Goal: Information Seeking & Learning: Learn about a topic

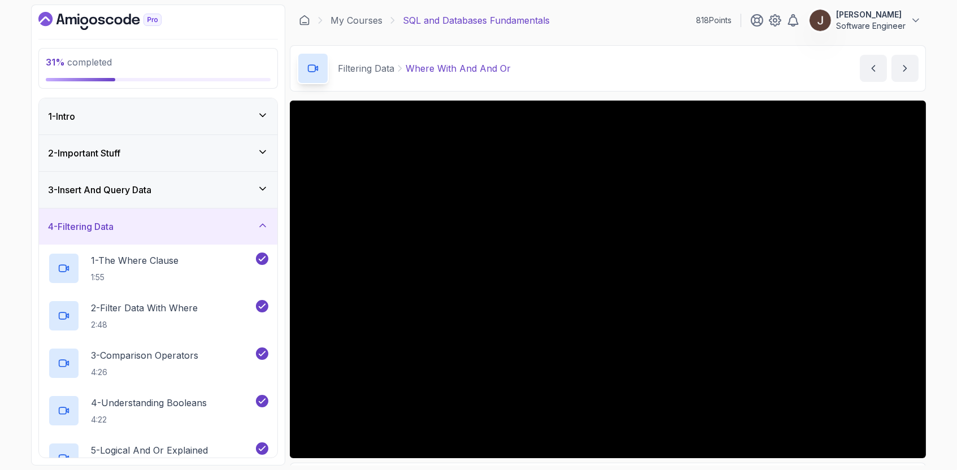
scroll to position [23, 0]
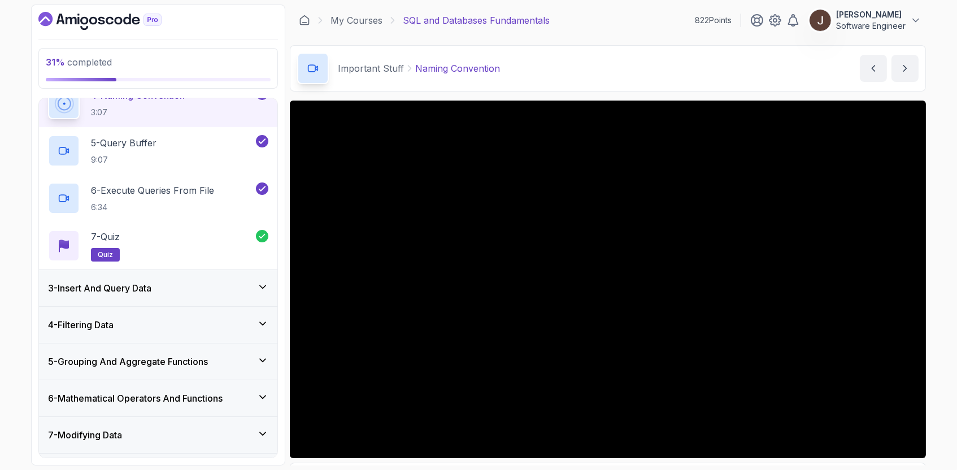
scroll to position [234, 0]
click at [239, 322] on div "4 - Filtering Data" at bounding box center [158, 324] width 220 height 14
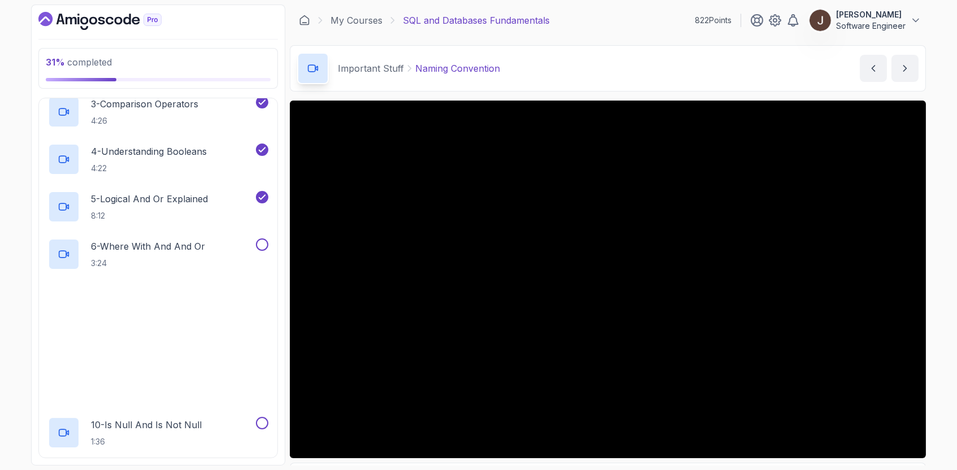
scroll to position [255, 0]
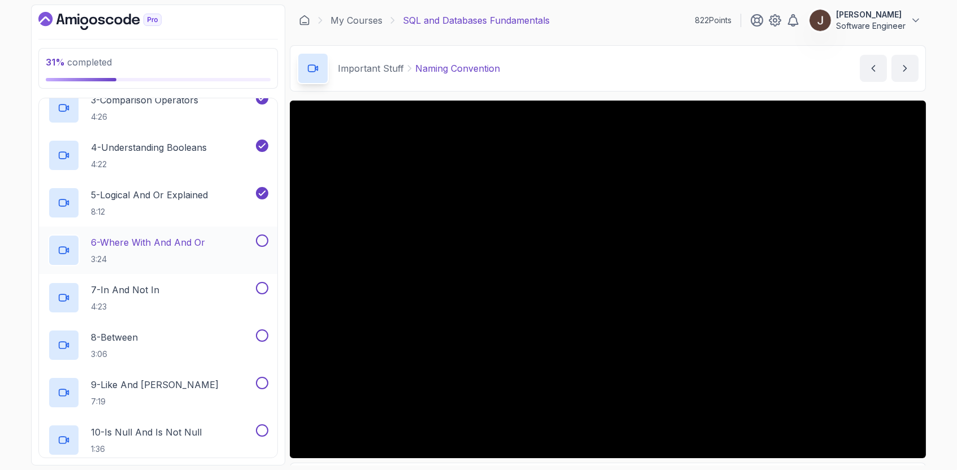
click at [185, 251] on h2 "6 - Where With And And Or 3:24" at bounding box center [148, 249] width 114 height 29
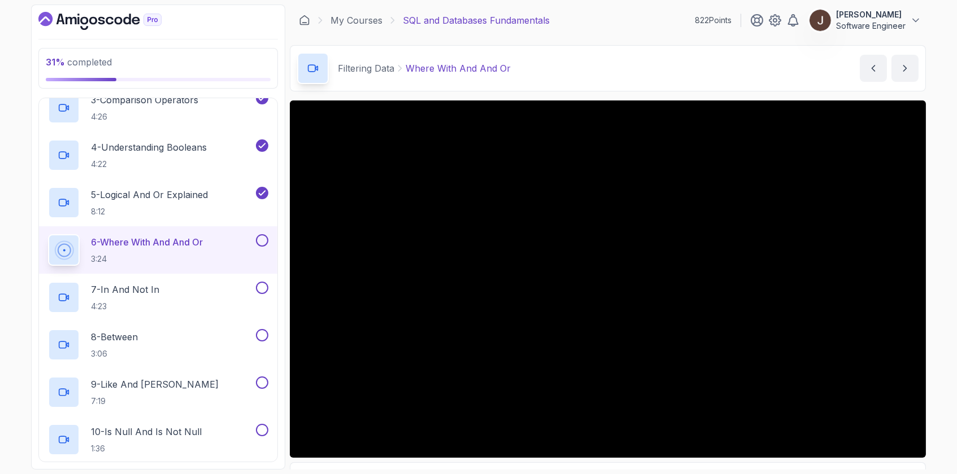
click at [268, 239] on button at bounding box center [262, 240] width 12 height 12
click at [267, 239] on button at bounding box center [262, 240] width 12 height 12
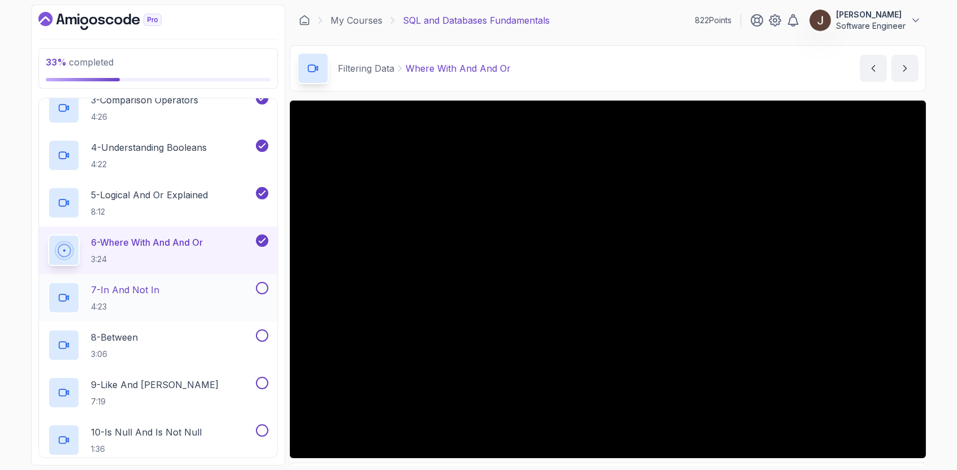
click at [185, 298] on div "7 - In And Not In 4:23" at bounding box center [151, 298] width 206 height 32
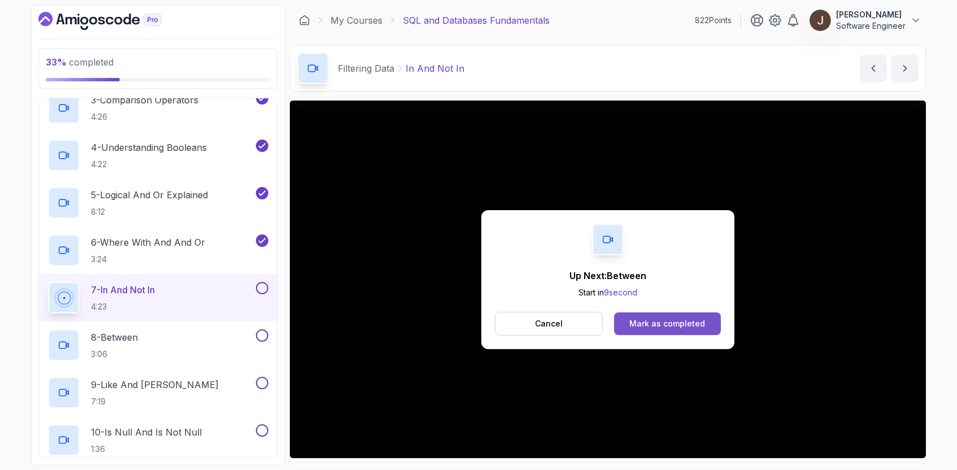
click at [692, 323] on div "Mark as completed" at bounding box center [667, 323] width 76 height 11
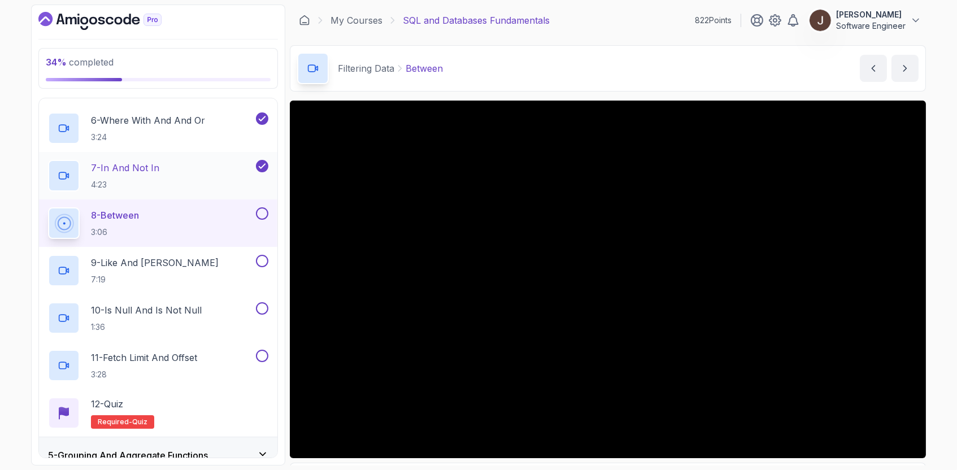
scroll to position [382, 0]
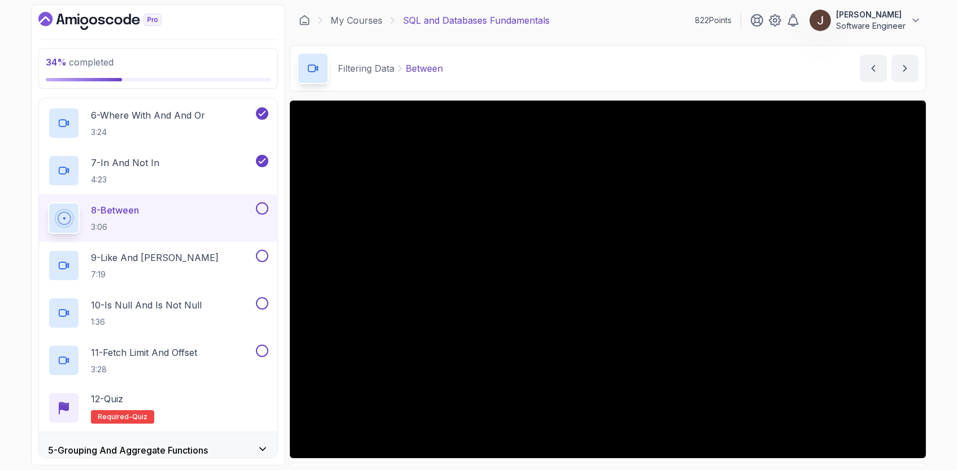
click at [648, 73] on div "Filtering Data Between Between by nelson" at bounding box center [608, 68] width 636 height 46
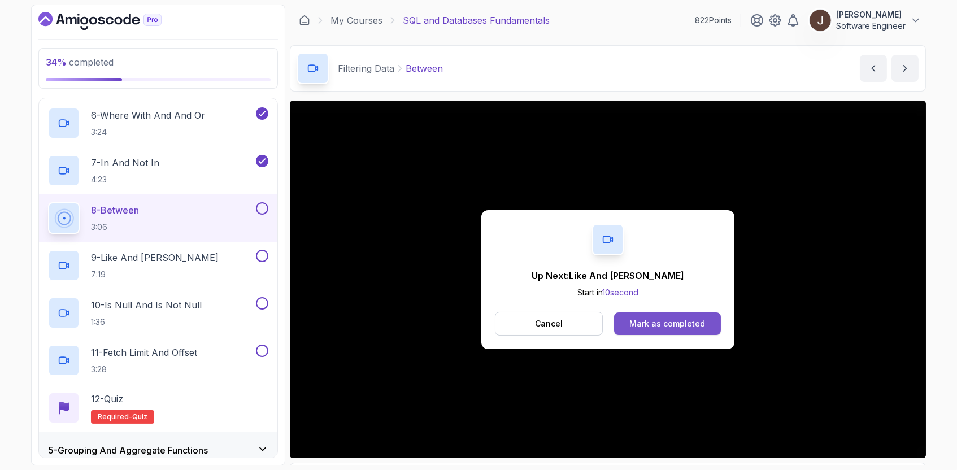
click at [661, 323] on div "Mark as completed" at bounding box center [667, 323] width 76 height 11
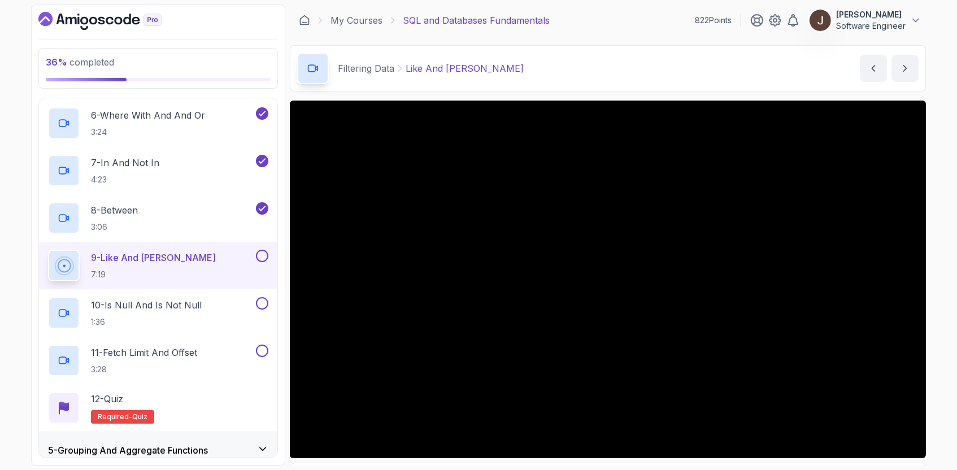
click at [613, 56] on div "Filtering Data Like And Ilike Like And Ilike by nelson" at bounding box center [608, 68] width 636 height 46
click at [692, 69] on div "Filtering Data Like And Ilike Like And Ilike by nelson" at bounding box center [608, 68] width 636 height 46
click at [619, 65] on div "Filtering Data Like And Ilike Like And Ilike by nelson" at bounding box center [608, 68] width 636 height 46
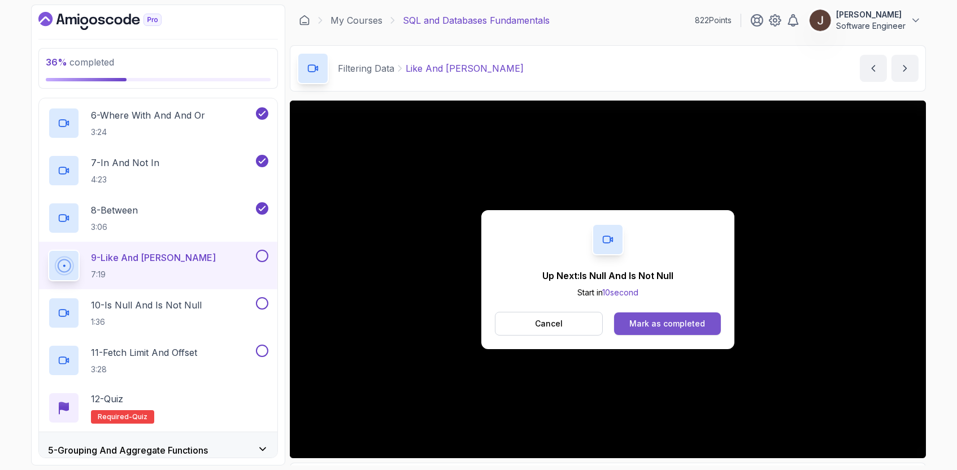
click at [687, 319] on div "Mark as completed" at bounding box center [667, 323] width 76 height 11
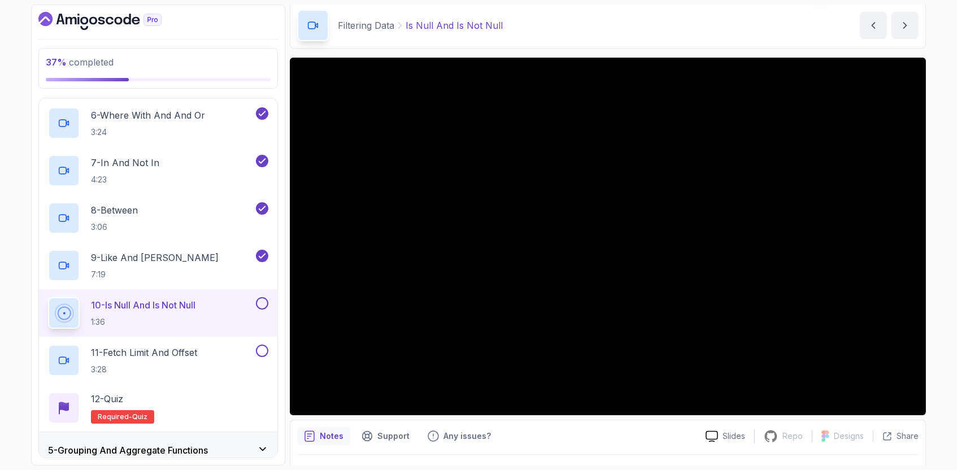
scroll to position [33, 0]
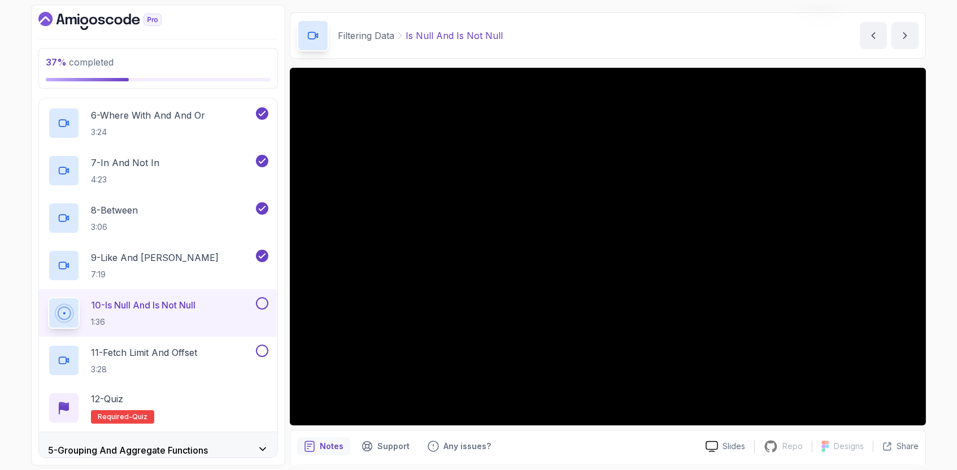
click at [726, 20] on div "Filtering Data Is Null And Is Not Null Is Null And Is Not Null by nelson" at bounding box center [608, 35] width 636 height 46
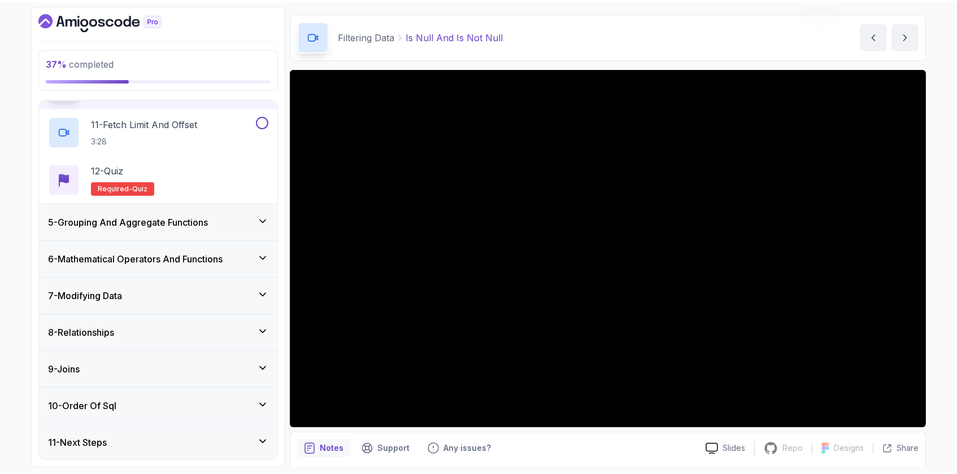
scroll to position [611, 0]
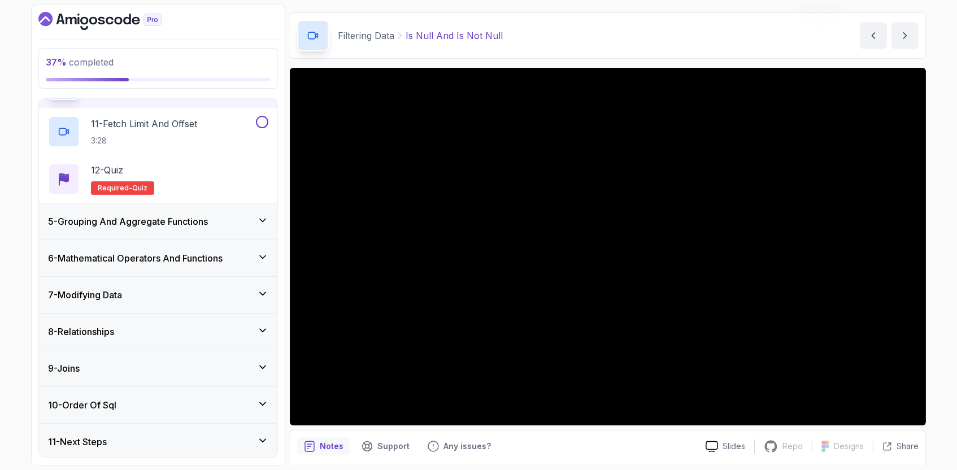
click at [631, 42] on div "Filtering Data Is Null And Is Not Null Is Null And Is Not Null by nelson" at bounding box center [608, 35] width 636 height 46
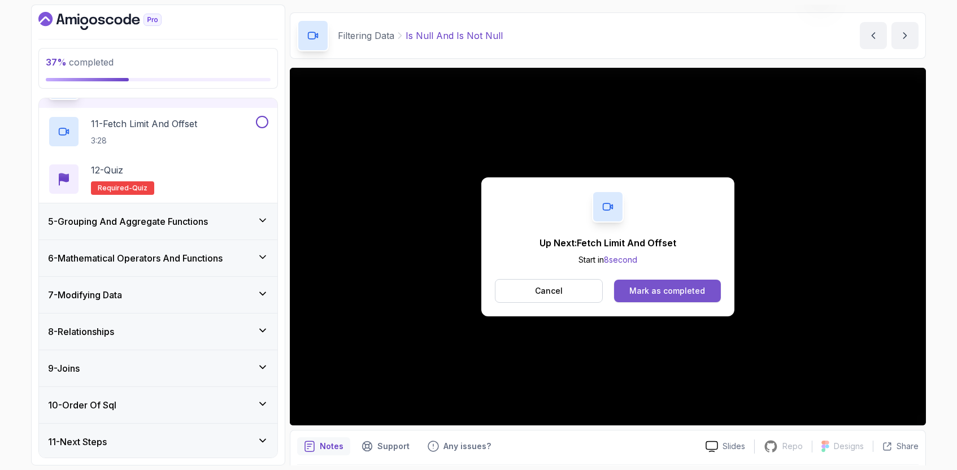
click at [682, 287] on div "Mark as completed" at bounding box center [667, 290] width 76 height 11
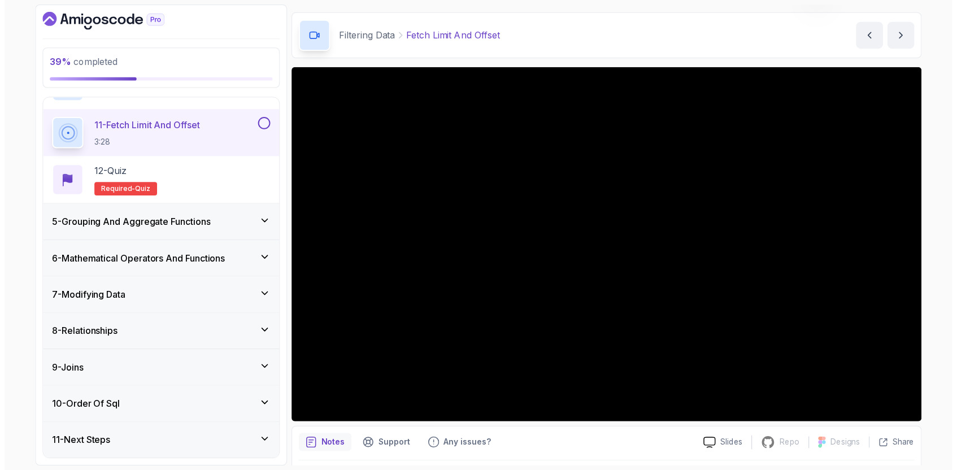
scroll to position [607, 0]
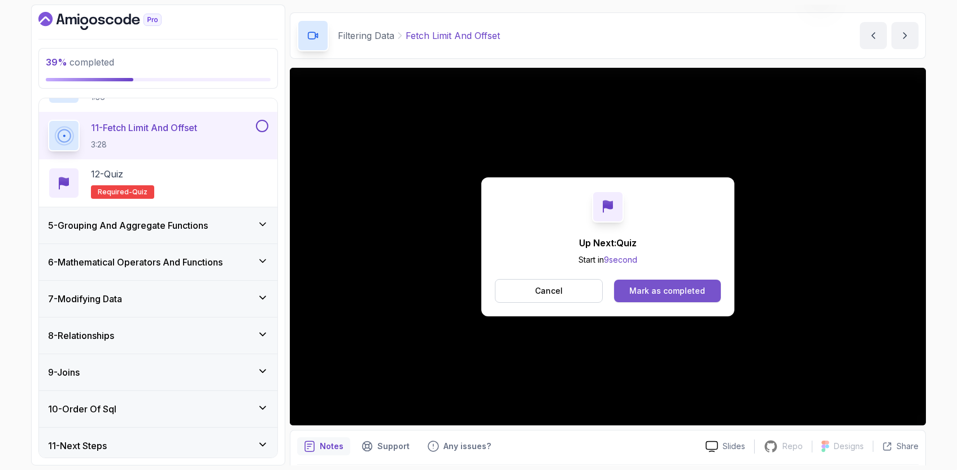
click at [665, 283] on button "Mark as completed" at bounding box center [667, 291] width 107 height 23
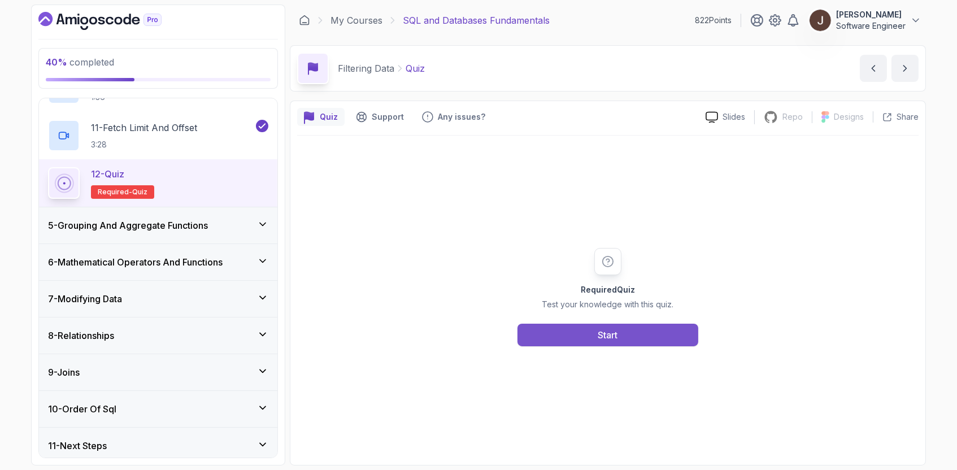
click at [606, 339] on div "Start" at bounding box center [608, 335] width 20 height 14
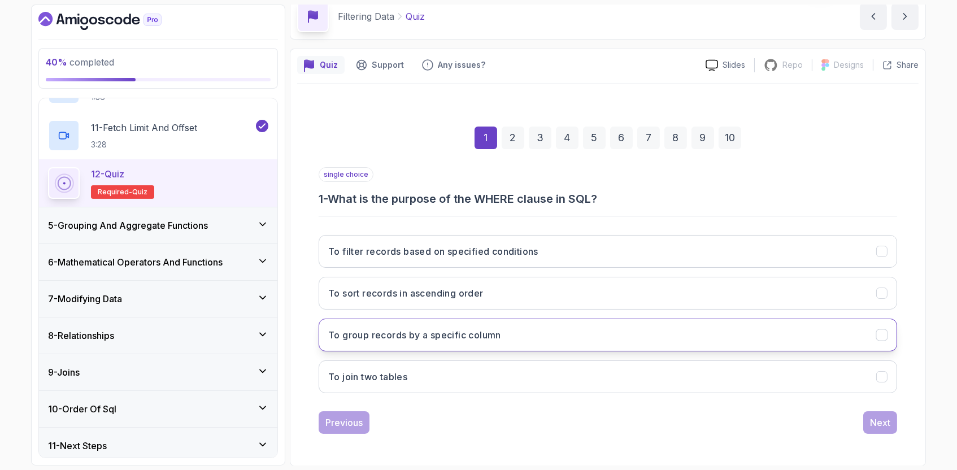
scroll to position [51, 0]
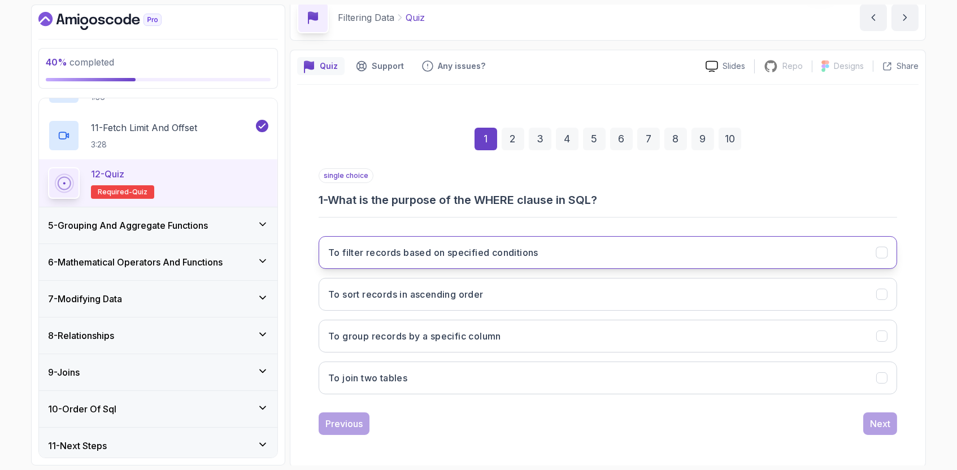
click at [575, 260] on button "To filter records based on specified conditions" at bounding box center [607, 252] width 578 height 33
click at [887, 417] on div "Next" at bounding box center [880, 424] width 20 height 14
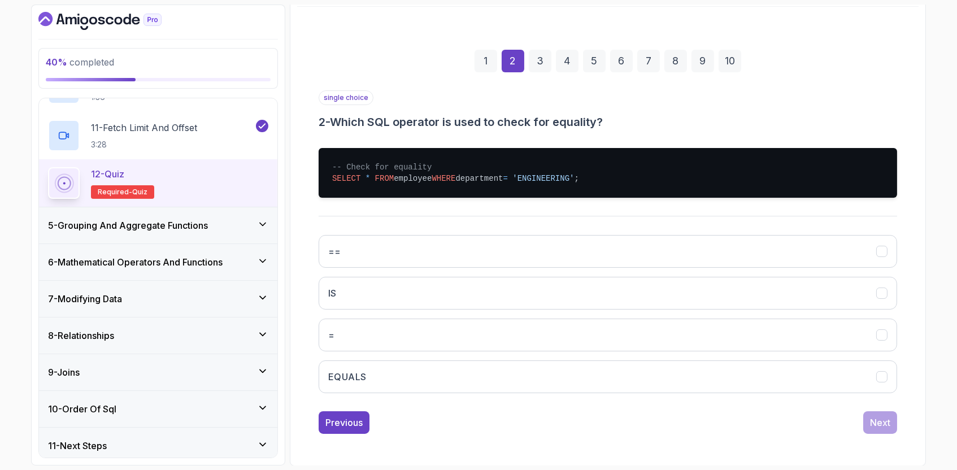
scroll to position [128, 0]
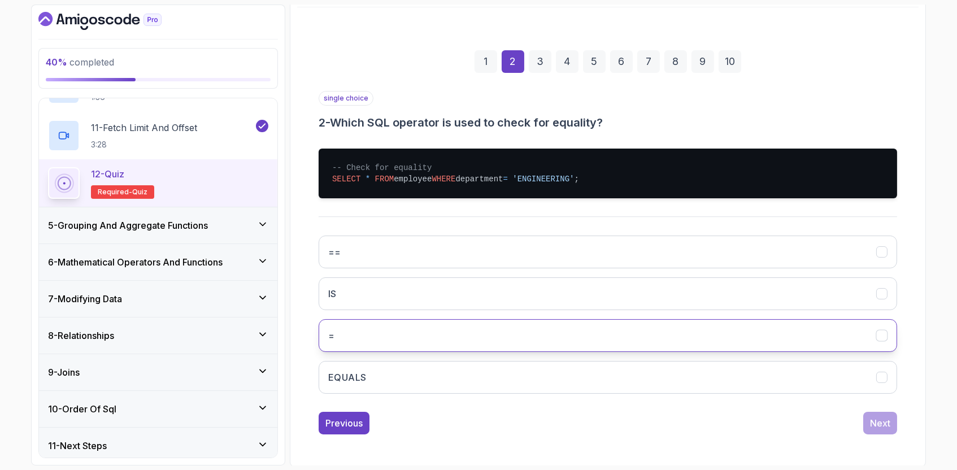
click at [433, 330] on button "=" at bounding box center [607, 335] width 578 height 33
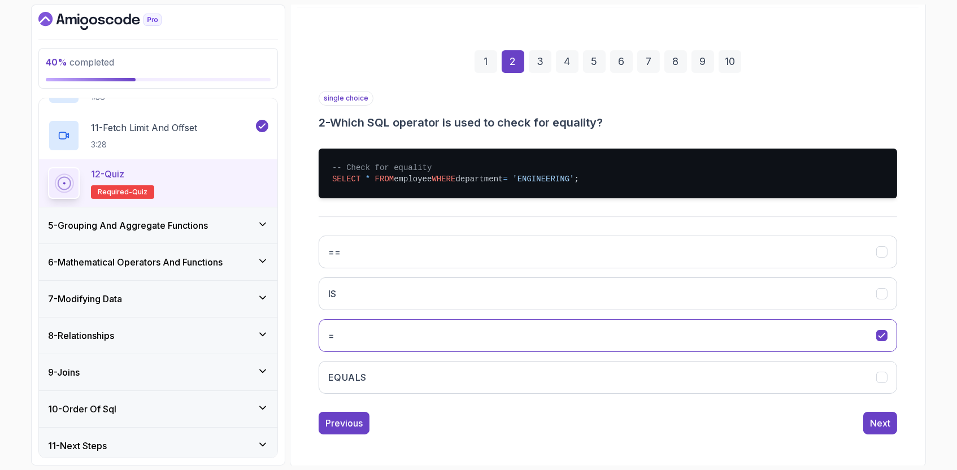
click at [892, 356] on div "== IS = EQUALS" at bounding box center [607, 314] width 578 height 176
click at [885, 368] on button "EQUALS" at bounding box center [607, 377] width 578 height 33
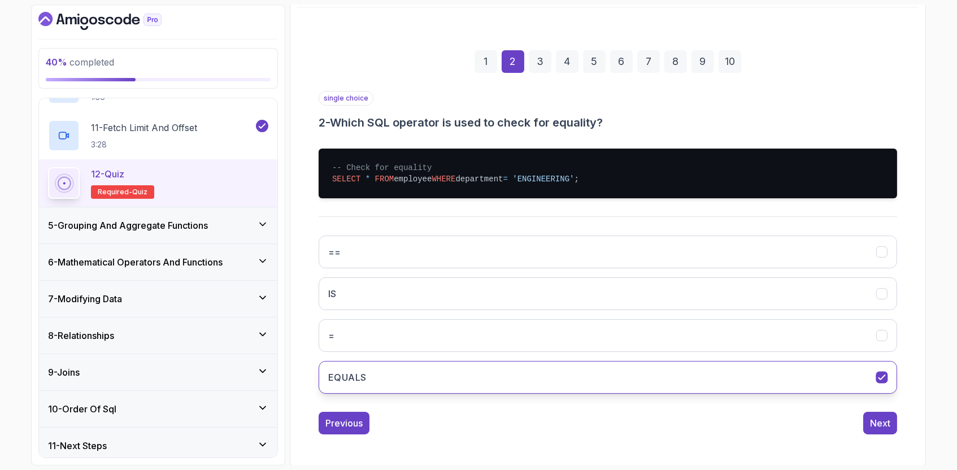
click at [885, 368] on button "EQUALS" at bounding box center [607, 377] width 578 height 33
click at [885, 352] on div "== IS = EQUALS" at bounding box center [607, 314] width 578 height 176
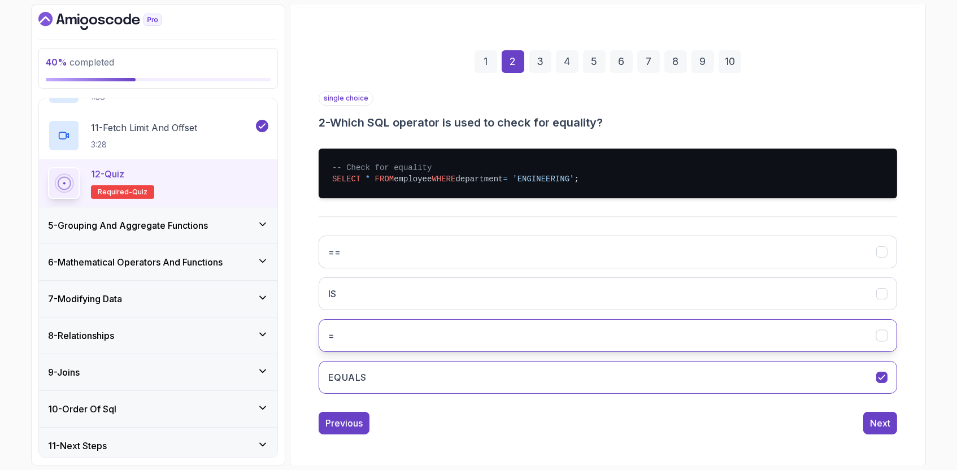
click at [885, 346] on button "=" at bounding box center [607, 335] width 578 height 33
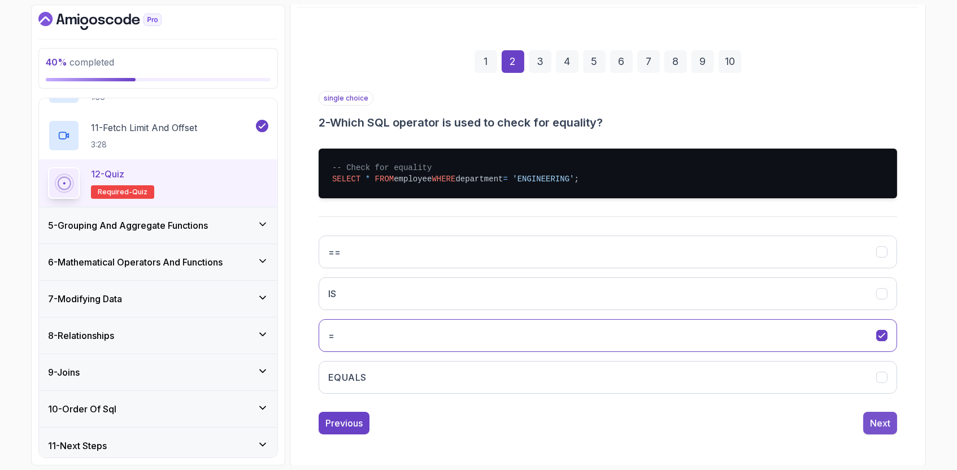
click at [881, 420] on div "Next" at bounding box center [880, 423] width 20 height 14
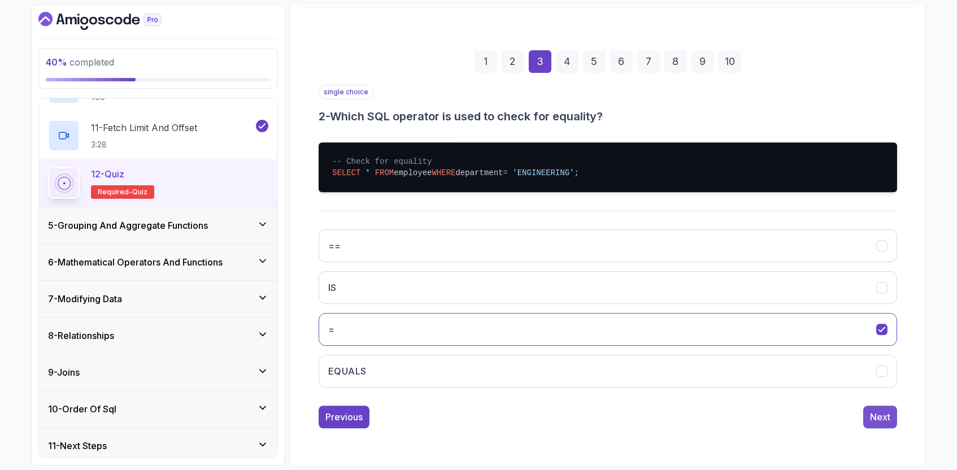
scroll to position [51, 0]
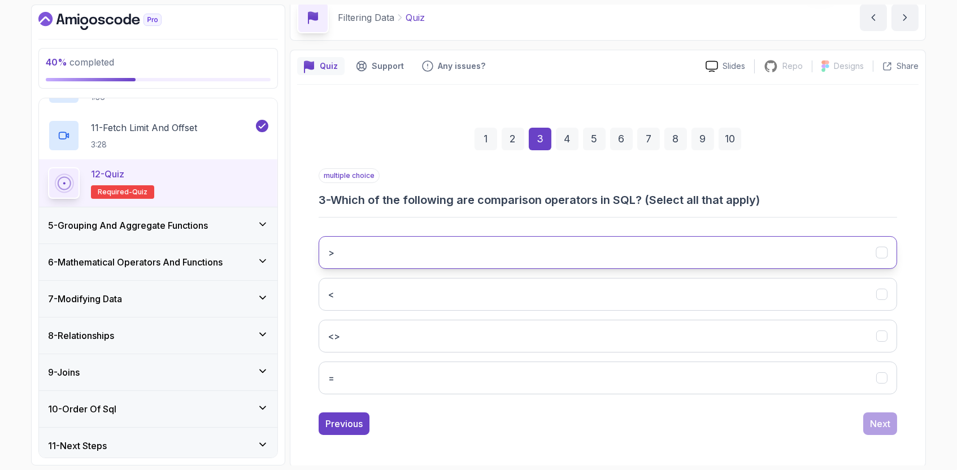
click at [502, 261] on button ">" at bounding box center [607, 252] width 578 height 33
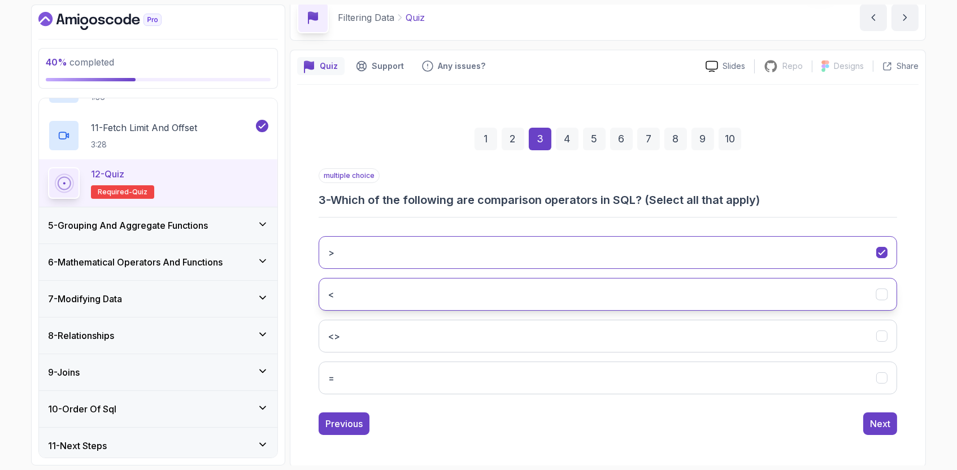
click at [483, 292] on button "<" at bounding box center [607, 294] width 578 height 33
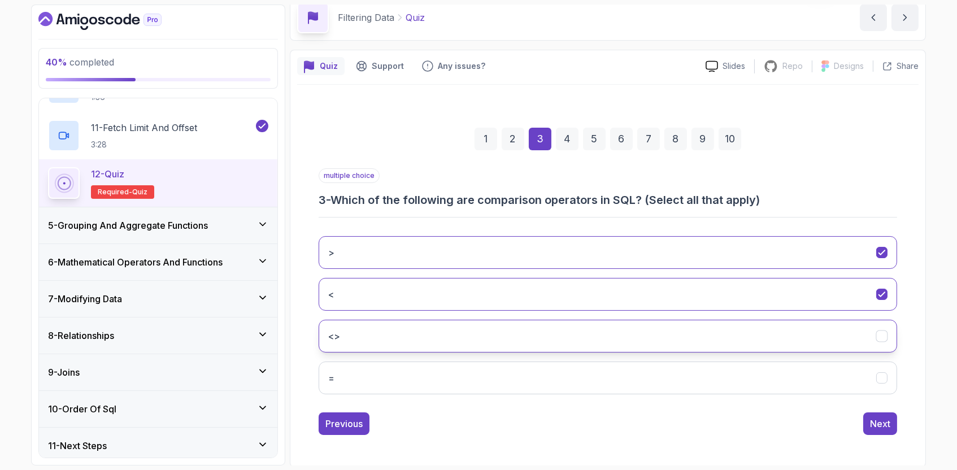
click at [477, 324] on button "<>" at bounding box center [607, 336] width 578 height 33
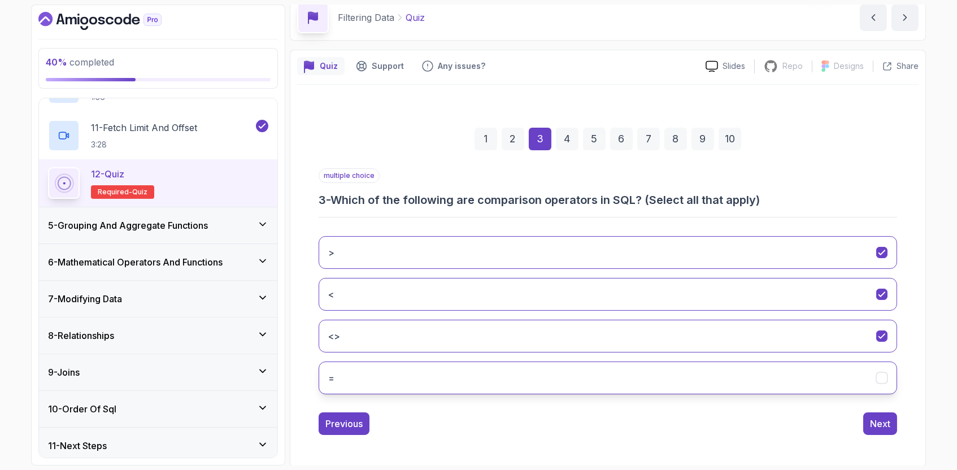
click at [496, 383] on button "=" at bounding box center [607, 377] width 578 height 33
click at [874, 425] on div "Next" at bounding box center [880, 424] width 20 height 14
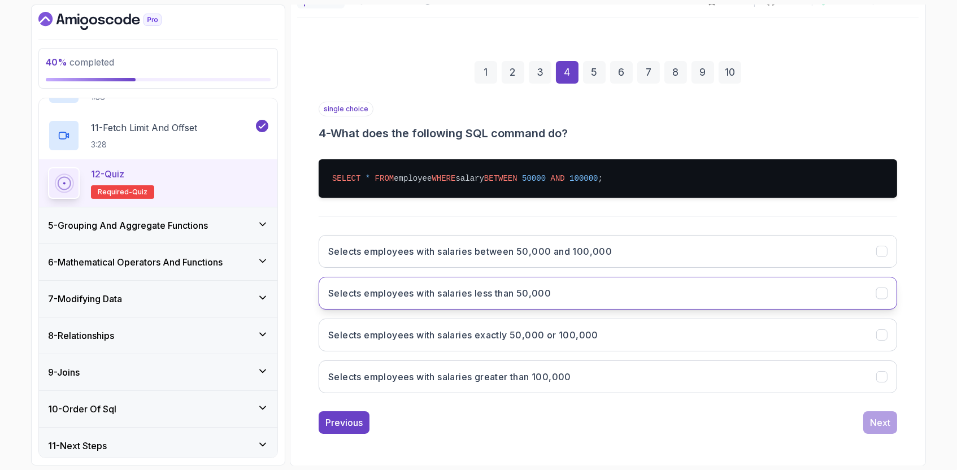
scroll to position [117, 0]
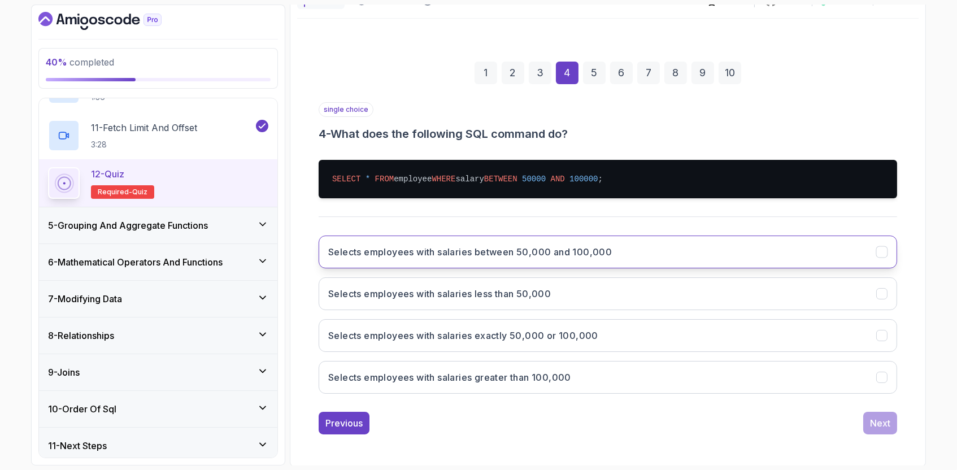
click at [635, 247] on button "Selects employees with salaries between 50,000 and 100,000" at bounding box center [607, 251] width 578 height 33
click at [878, 420] on div "Next" at bounding box center [880, 423] width 20 height 14
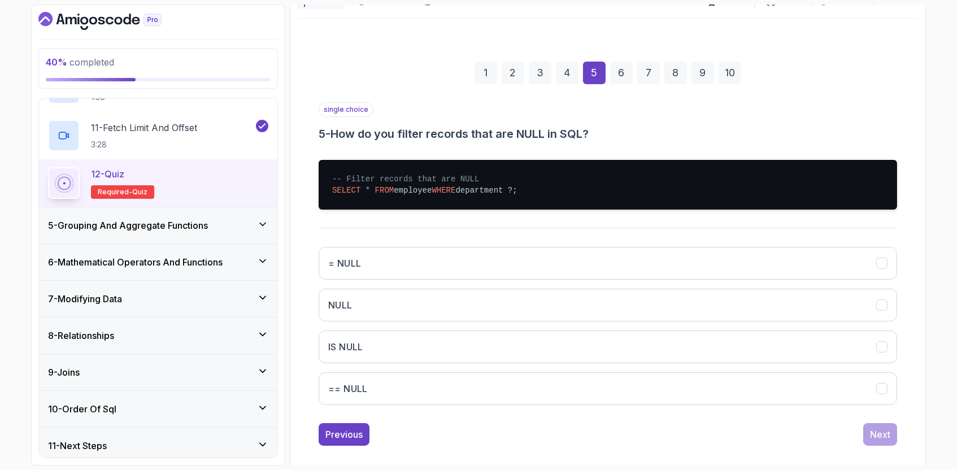
click at [495, 363] on div "= NULL NULL IS NULL == NULL" at bounding box center [607, 326] width 578 height 176
click at [501, 353] on button "IS NULL" at bounding box center [607, 346] width 578 height 33
click at [875, 429] on div "Next" at bounding box center [880, 434] width 20 height 14
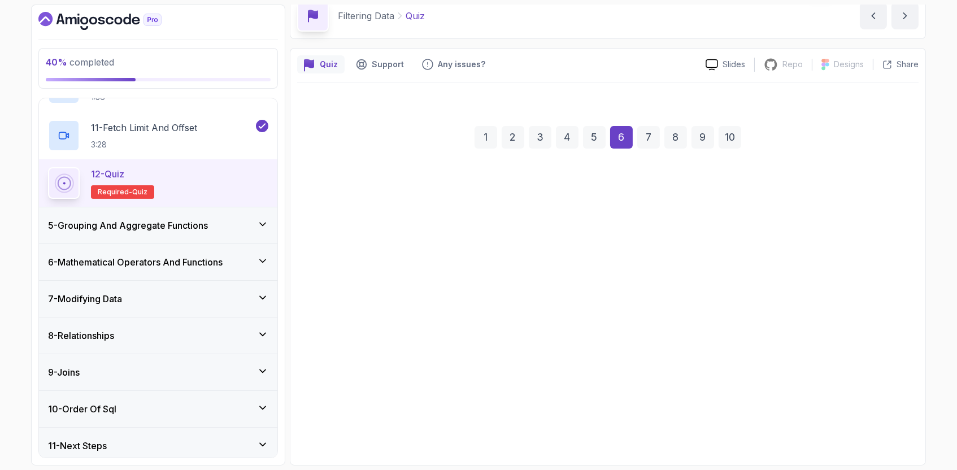
scroll to position [51, 0]
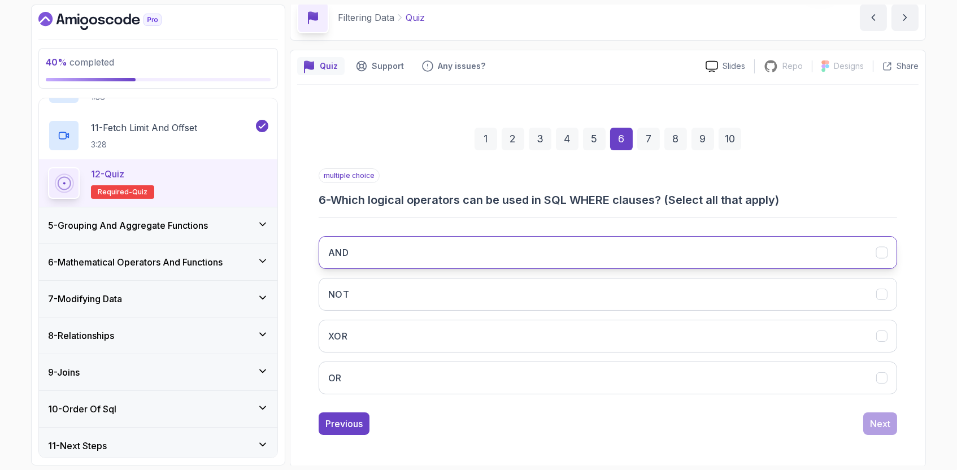
click at [494, 247] on button "AND" at bounding box center [607, 252] width 578 height 33
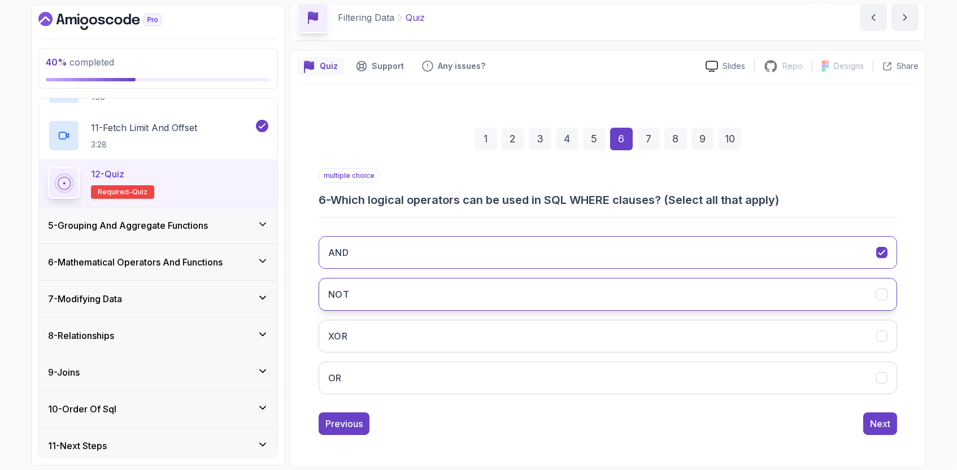
click at [477, 291] on button "NOT" at bounding box center [607, 294] width 578 height 33
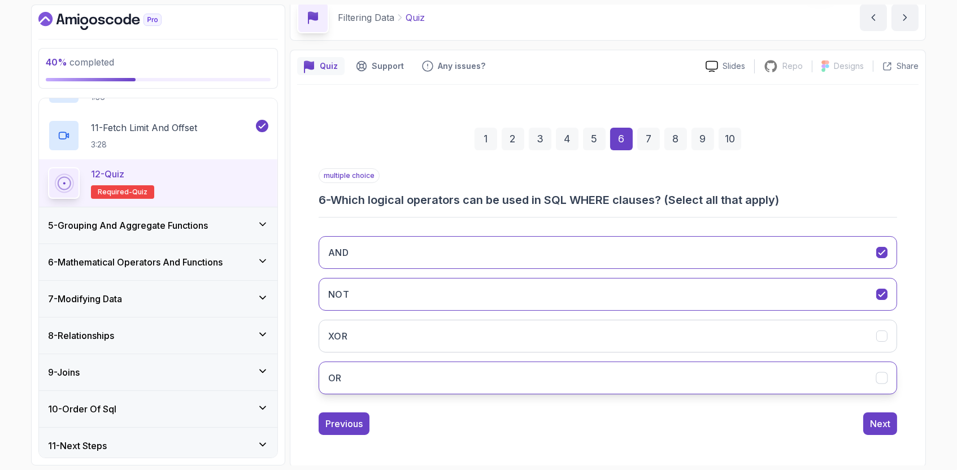
click at [436, 377] on button "OR" at bounding box center [607, 377] width 578 height 33
click at [879, 422] on div "Next" at bounding box center [880, 424] width 20 height 14
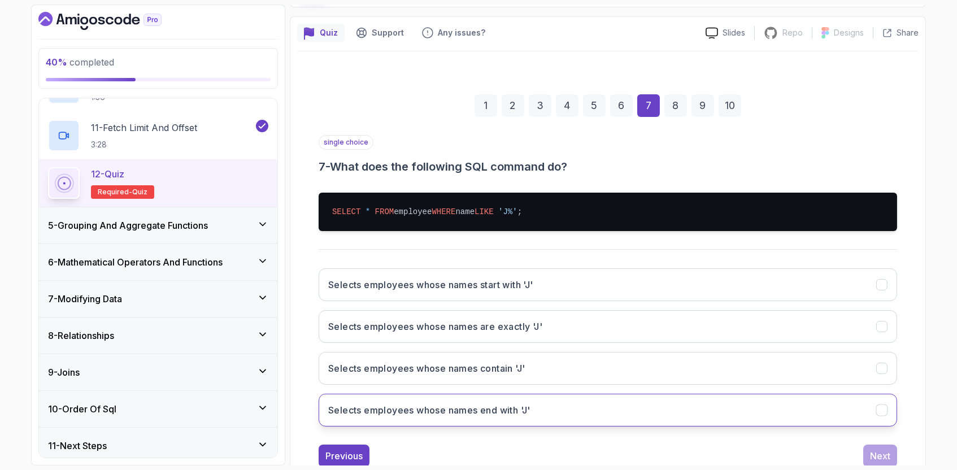
scroll to position [81, 0]
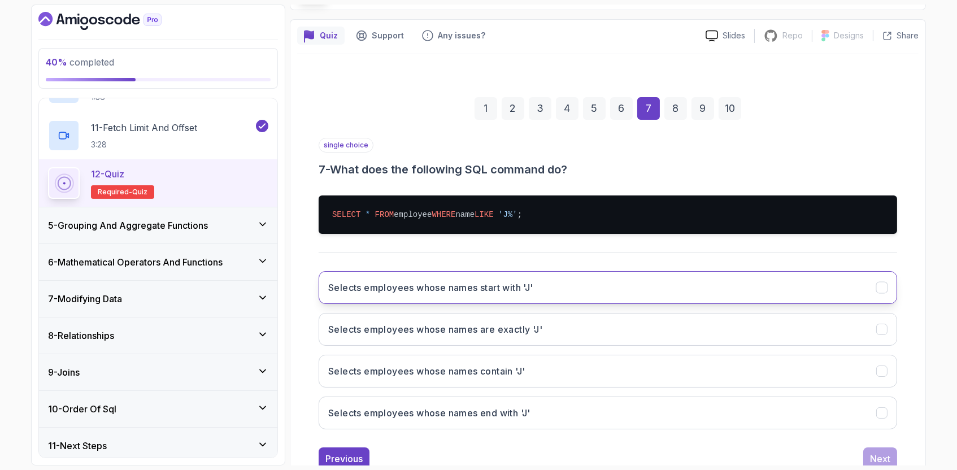
click at [574, 287] on button "Selects employees whose names start with 'J'" at bounding box center [607, 287] width 578 height 33
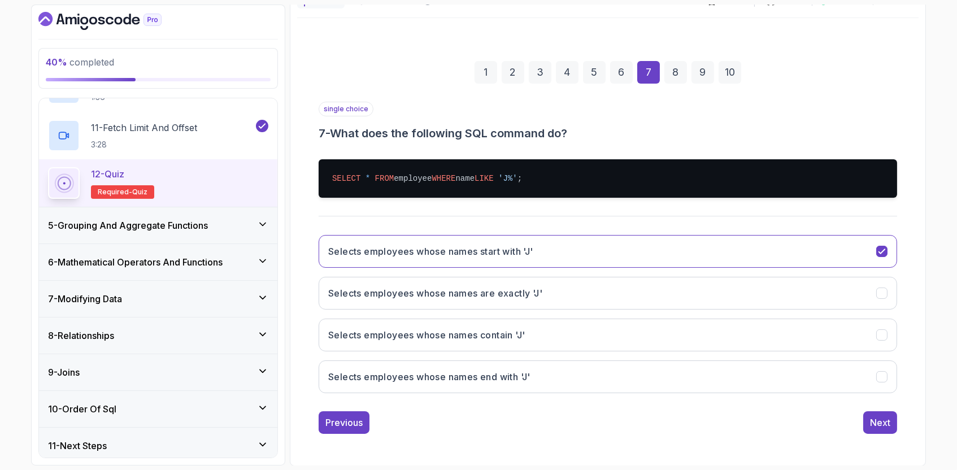
scroll to position [117, 0]
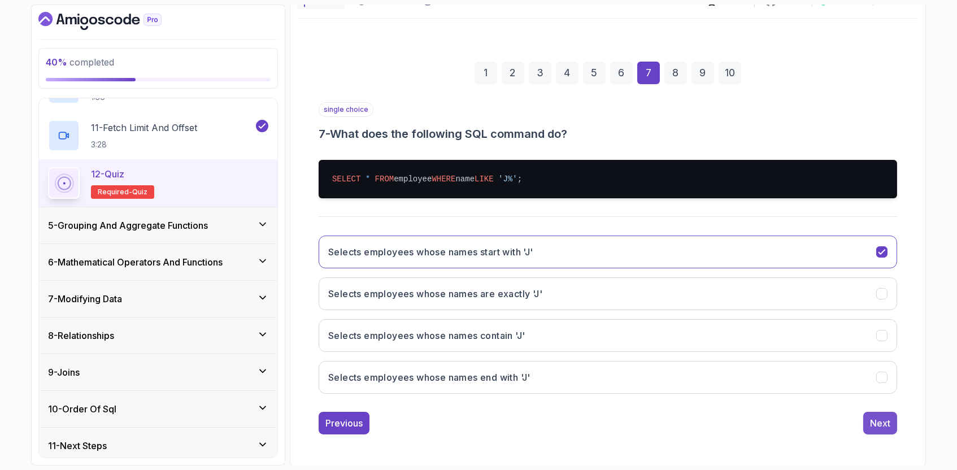
click at [882, 419] on div "Next" at bounding box center [880, 423] width 20 height 14
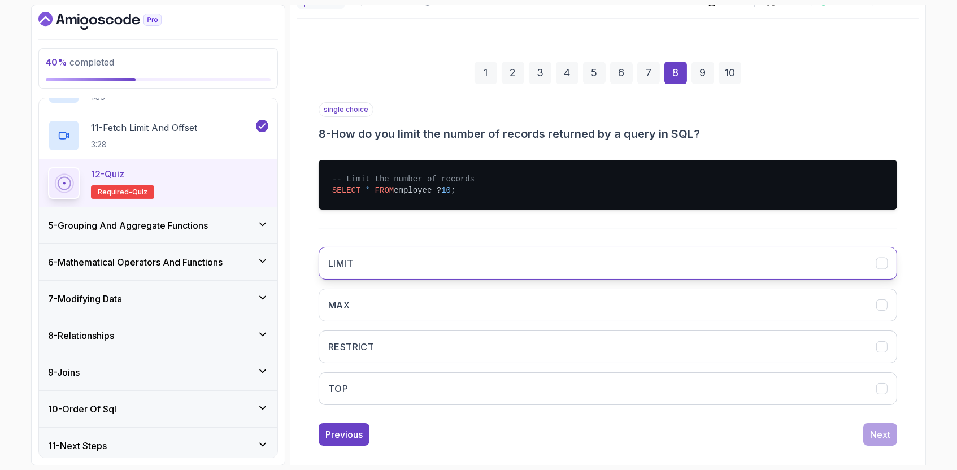
click at [472, 252] on button "LIMIT" at bounding box center [607, 263] width 578 height 33
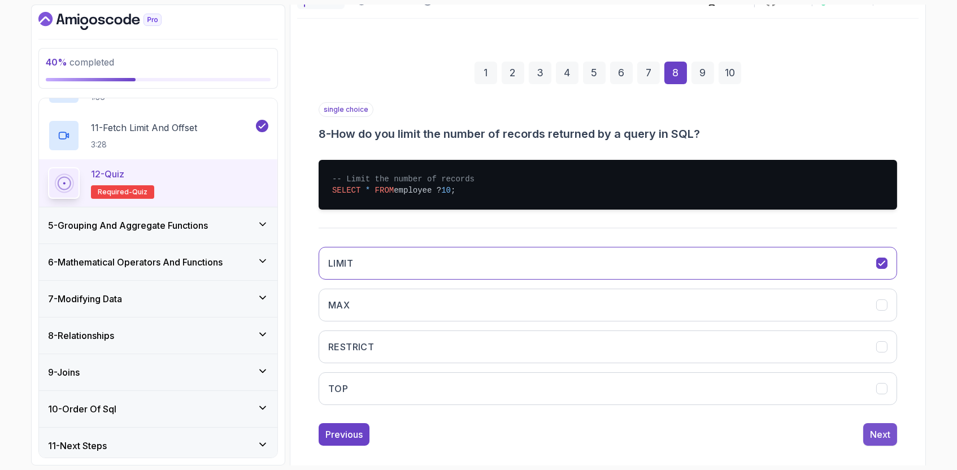
click at [881, 430] on div "Next" at bounding box center [880, 434] width 20 height 14
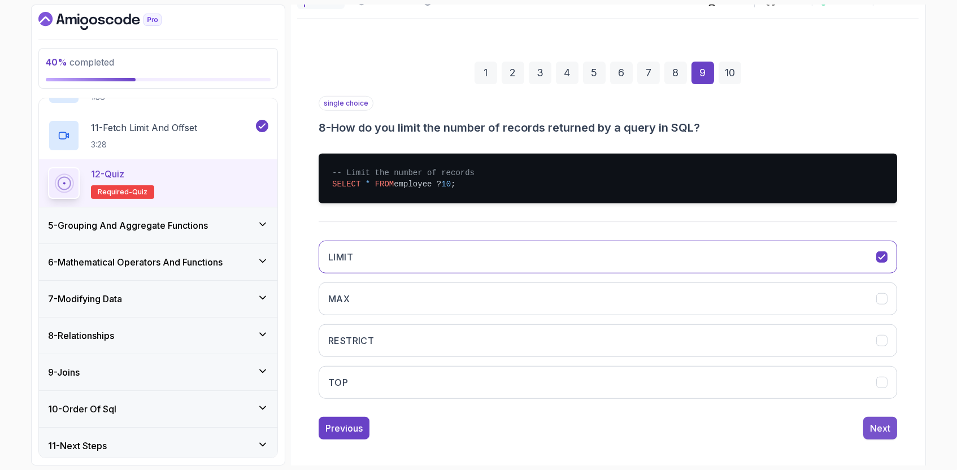
scroll to position [51, 0]
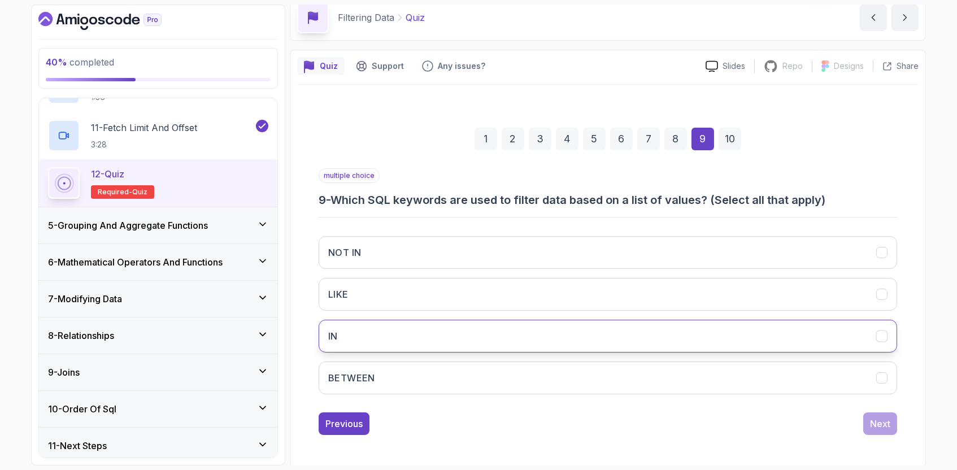
click at [514, 335] on button "IN" at bounding box center [607, 336] width 578 height 33
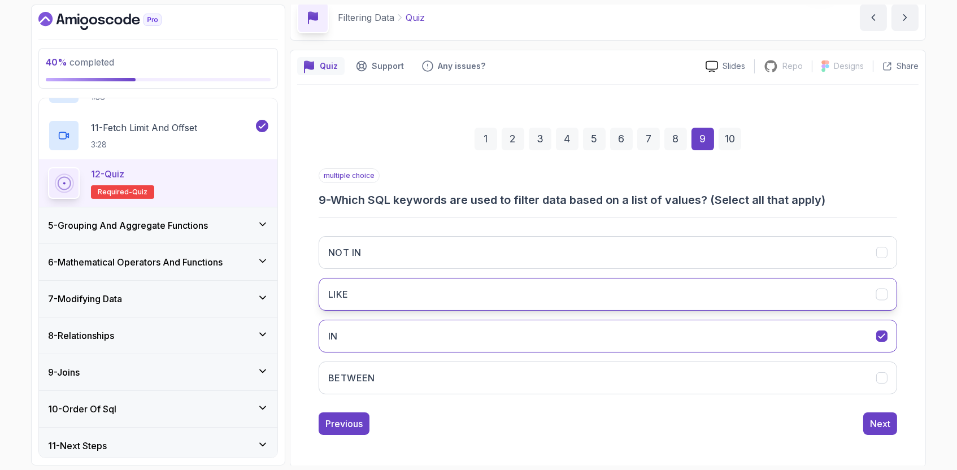
click at [522, 293] on button "LIKE" at bounding box center [607, 294] width 578 height 33
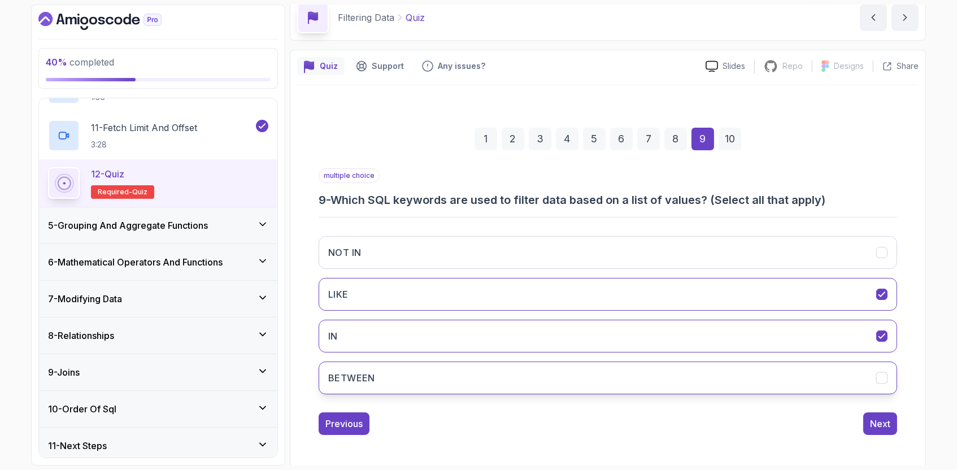
click at [574, 381] on button "BETWEEN" at bounding box center [607, 377] width 578 height 33
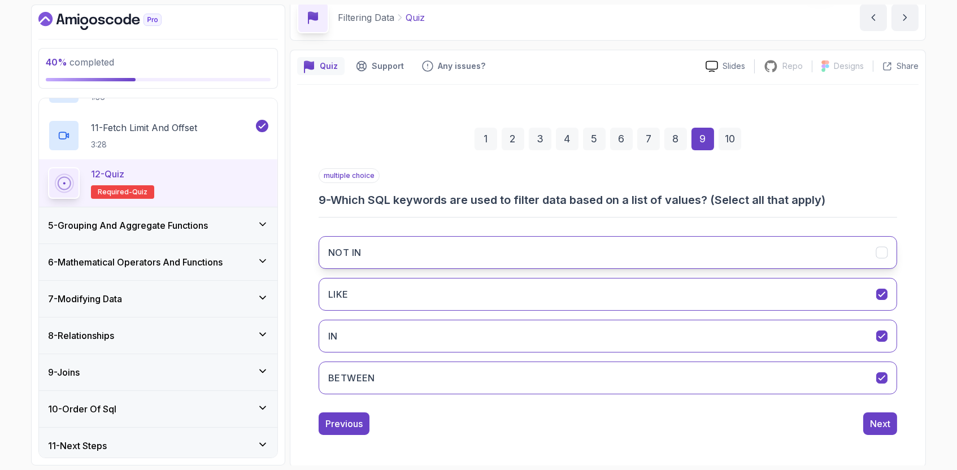
click at [868, 259] on button "NOT IN" at bounding box center [607, 252] width 578 height 33
click at [542, 293] on button "LIKE" at bounding box center [607, 294] width 578 height 33
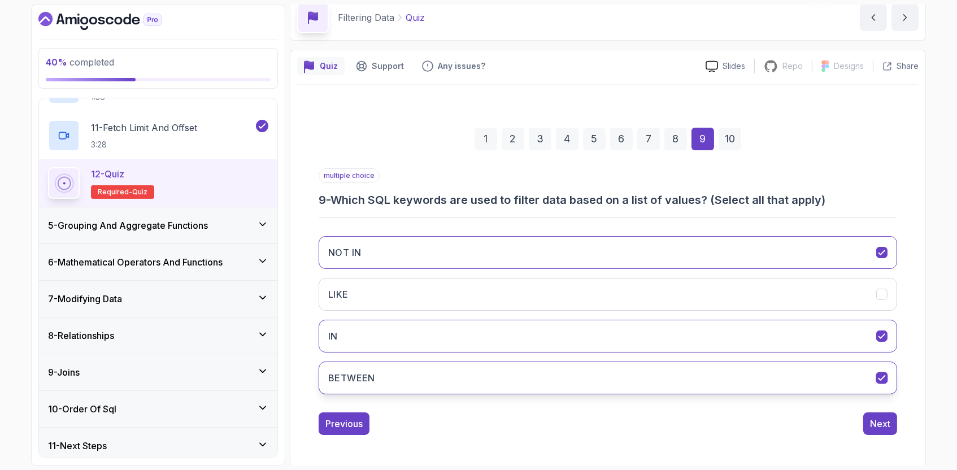
click at [842, 382] on button "BETWEEN" at bounding box center [607, 377] width 578 height 33
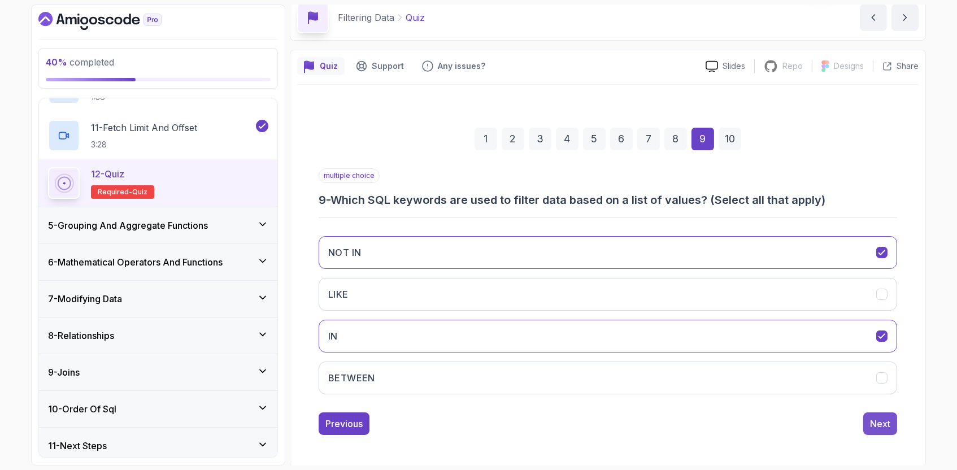
click at [885, 420] on div "Next" at bounding box center [880, 424] width 20 height 14
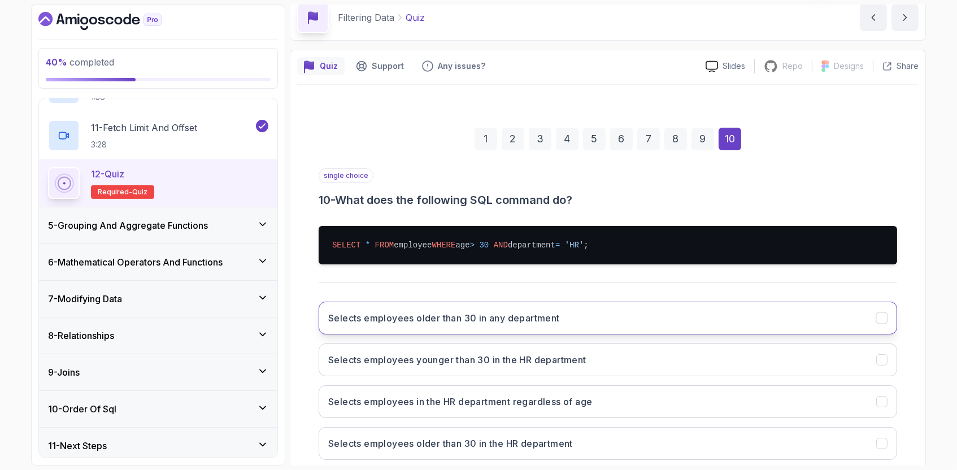
scroll to position [111, 0]
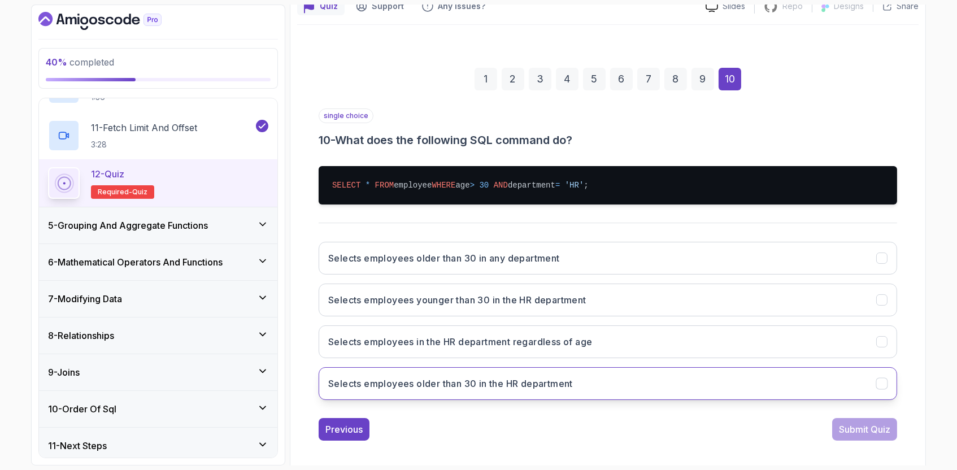
click at [541, 393] on button "Selects employees older than 30 in the HR department" at bounding box center [607, 383] width 578 height 33
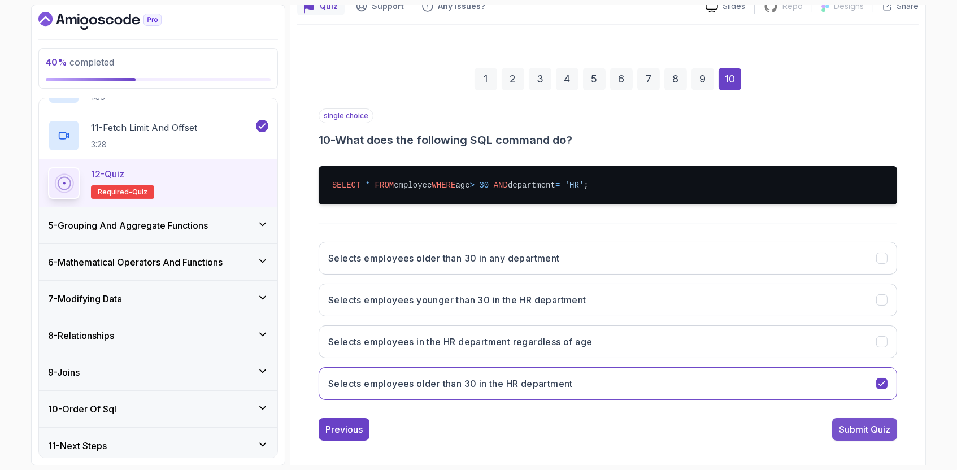
click at [842, 428] on div "Submit Quiz" at bounding box center [864, 429] width 51 height 14
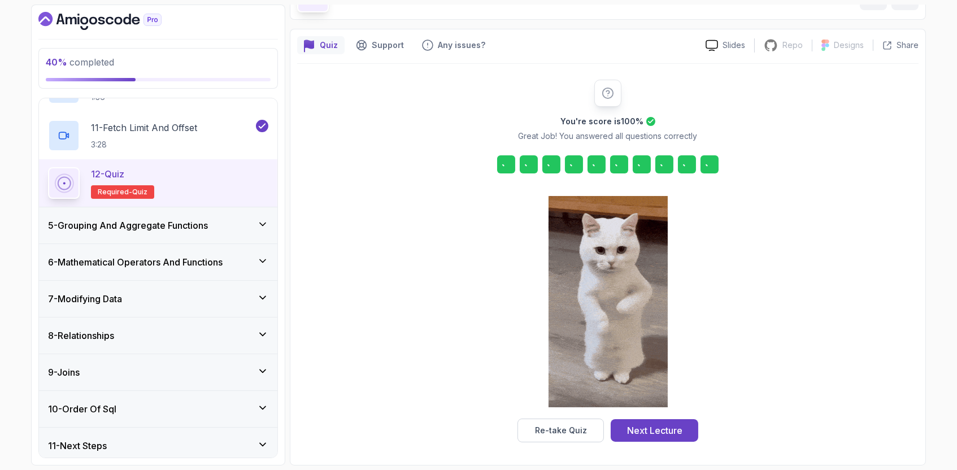
scroll to position [72, 0]
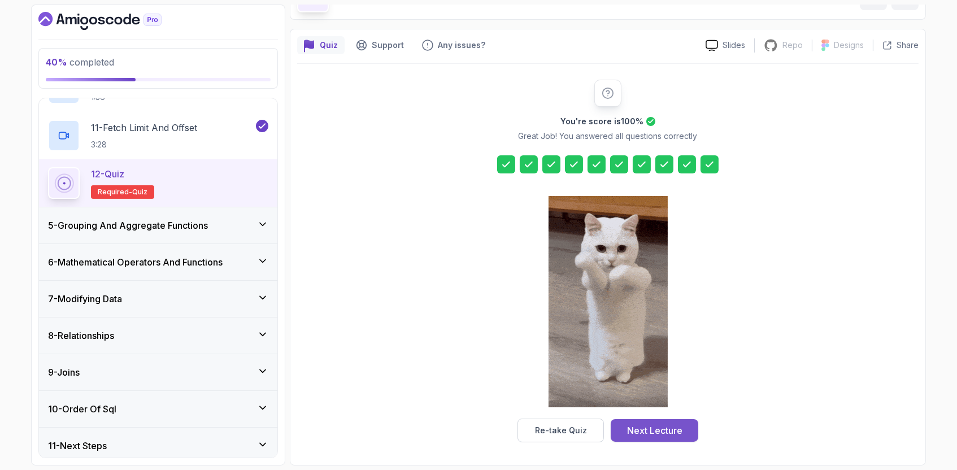
click at [658, 433] on div "Next Lecture" at bounding box center [654, 430] width 55 height 14
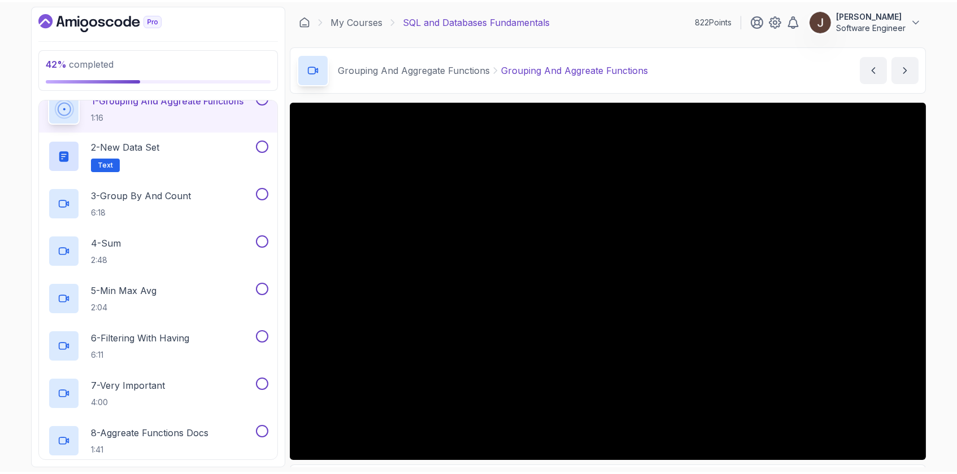
scroll to position [194, 0]
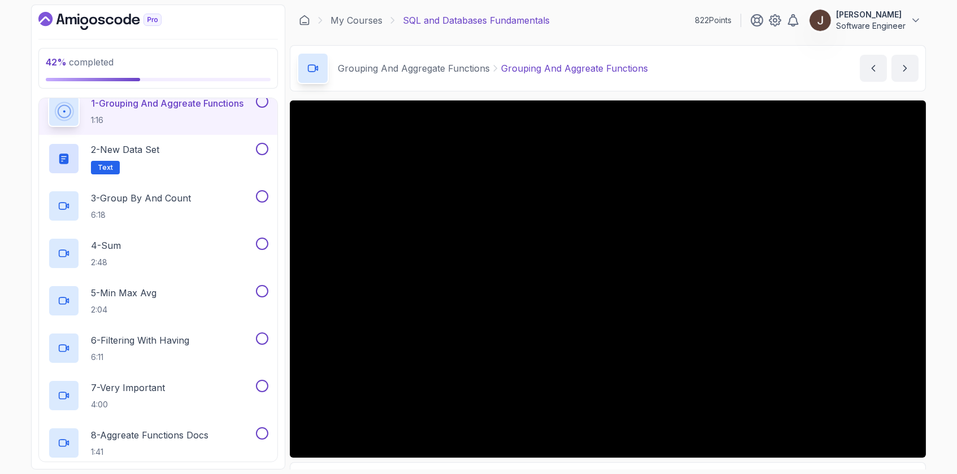
click at [352, 53] on div "Grouping And Aggregate Functions Grouping And Aggreate Functions" at bounding box center [472, 69] width 351 height 32
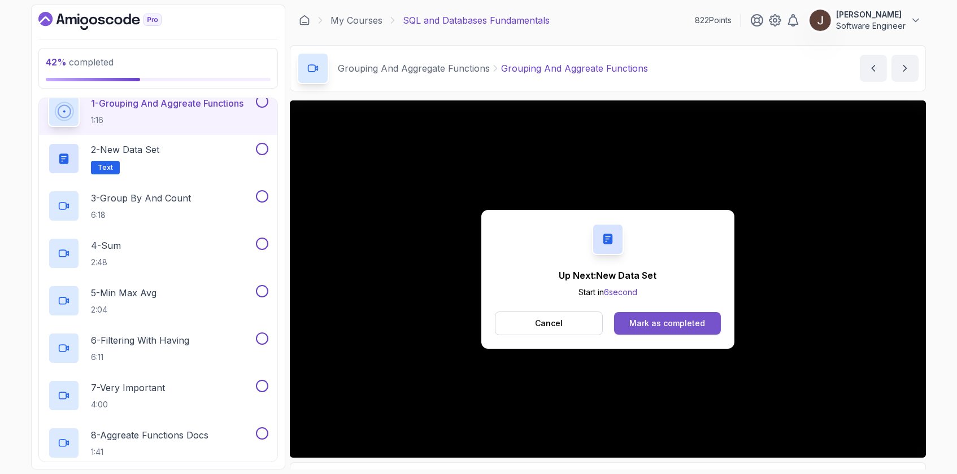
click at [670, 313] on button "Mark as completed" at bounding box center [667, 323] width 107 height 23
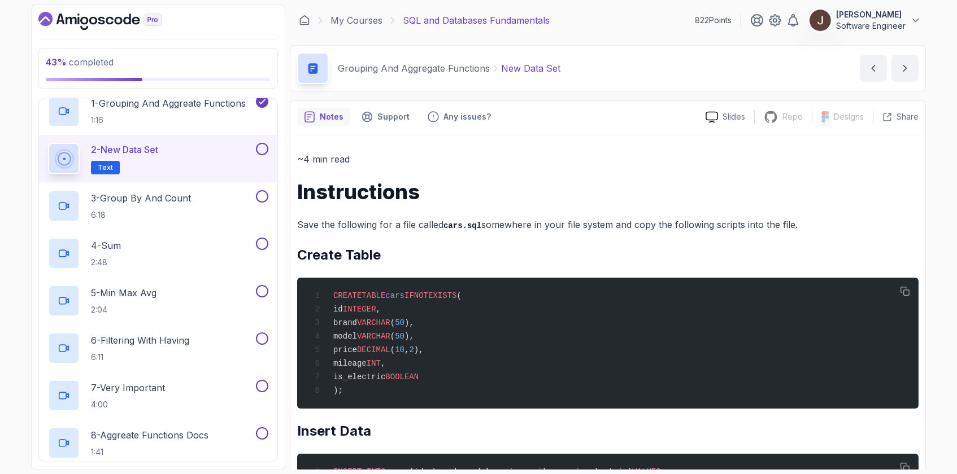
click at [268, 149] on button at bounding box center [262, 149] width 12 height 12
click at [219, 201] on div "3 - Group By And Count 6:18" at bounding box center [151, 206] width 206 height 32
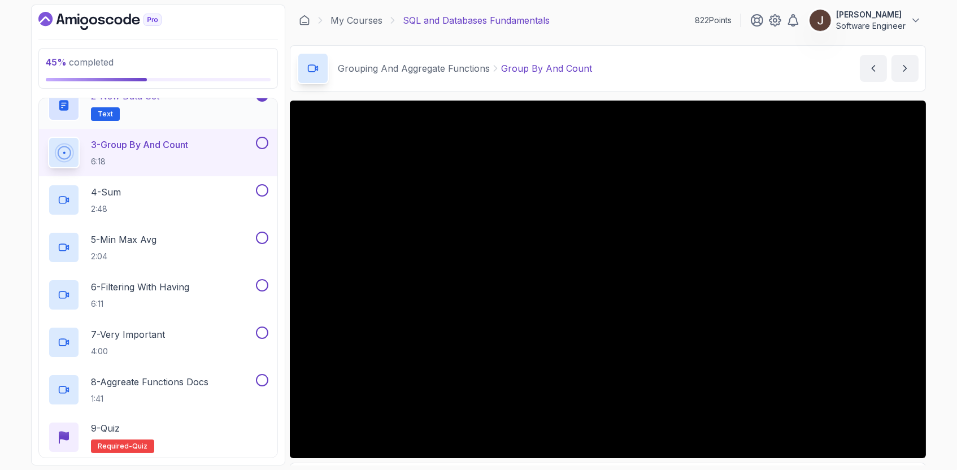
scroll to position [250, 0]
click at [671, 71] on div "Grouping And Aggregate Functions Group By And Count Group By And Count by nelson" at bounding box center [608, 68] width 636 height 46
click at [637, 72] on div "Grouping And Aggregate Functions Group By And Count Group By And Count by nelson" at bounding box center [608, 68] width 636 height 46
click at [580, 85] on div "Grouping And Aggregate Functions Group By And Count Group By And Count by nelson" at bounding box center [608, 68] width 636 height 46
click at [580, 50] on div "Grouping And Aggregate Functions Group By And Count Group By And Count by nelson" at bounding box center [608, 68] width 636 height 46
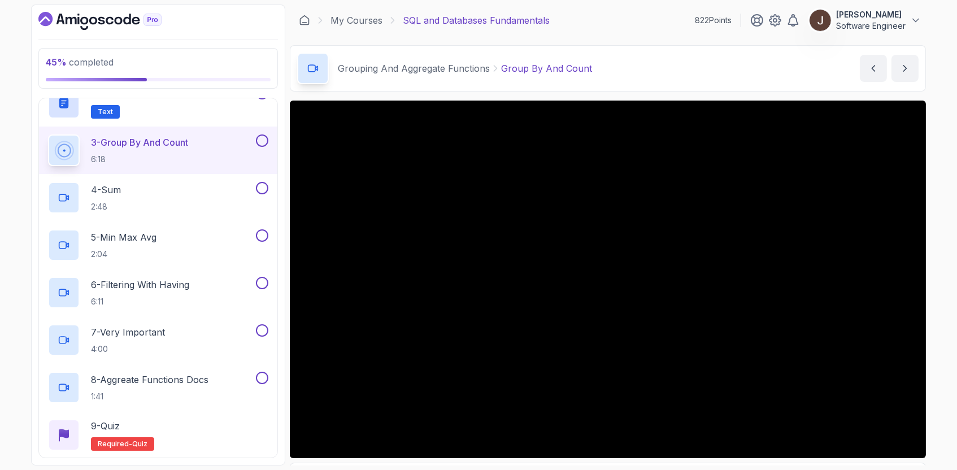
click at [626, 51] on div "Grouping And Aggregate Functions Group By And Count Group By And Count by nelson" at bounding box center [608, 68] width 636 height 46
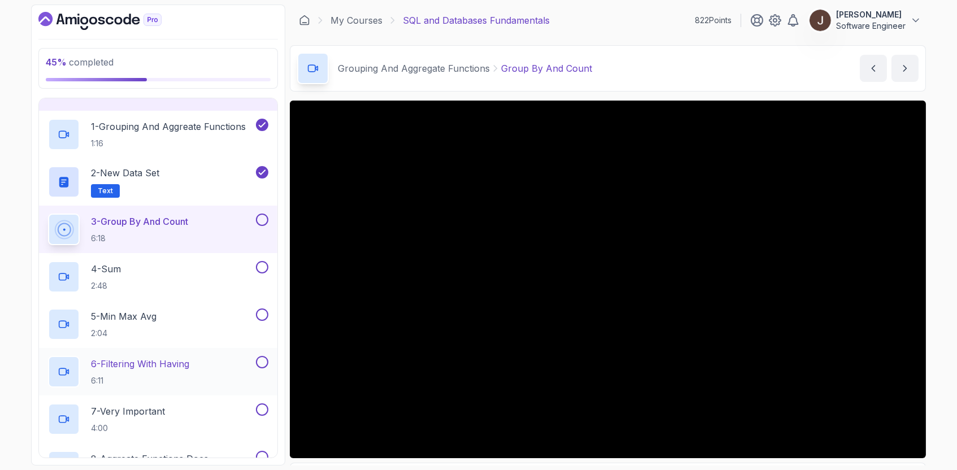
scroll to position [169, 0]
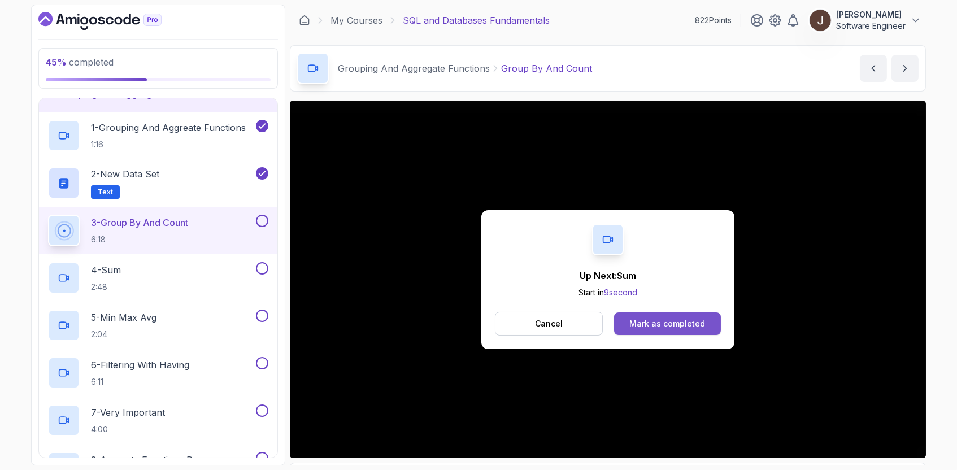
click at [640, 325] on div "Mark as completed" at bounding box center [667, 323] width 76 height 11
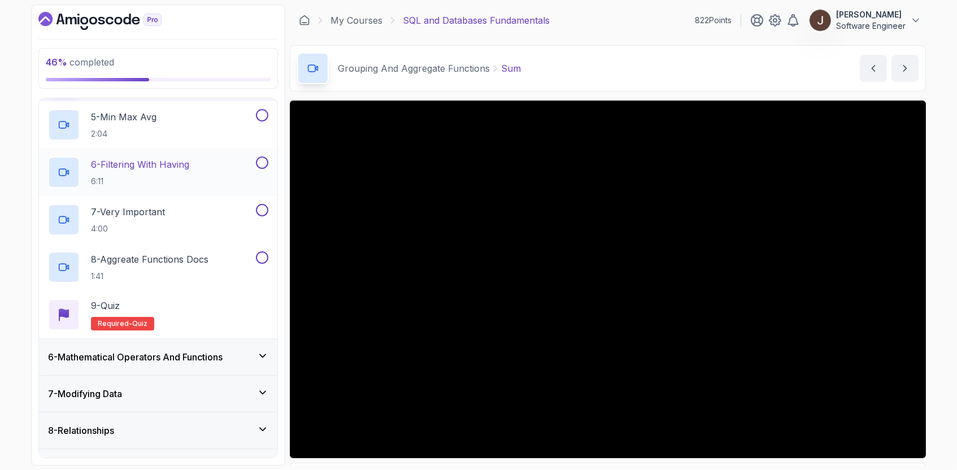
scroll to position [394, 0]
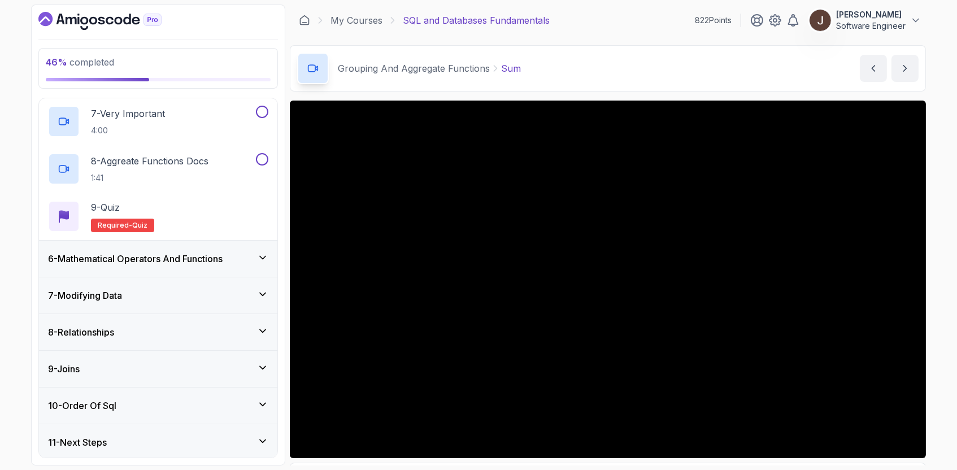
click at [268, 257] on icon at bounding box center [262, 257] width 11 height 11
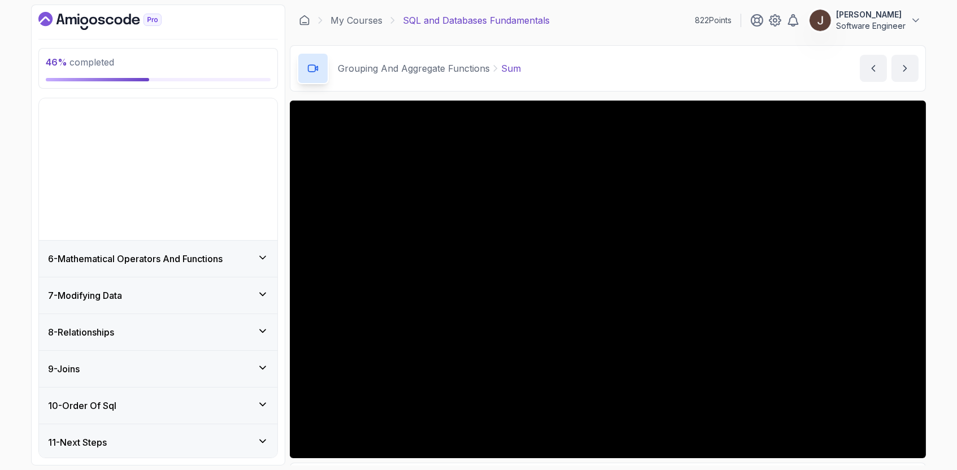
scroll to position [42, 0]
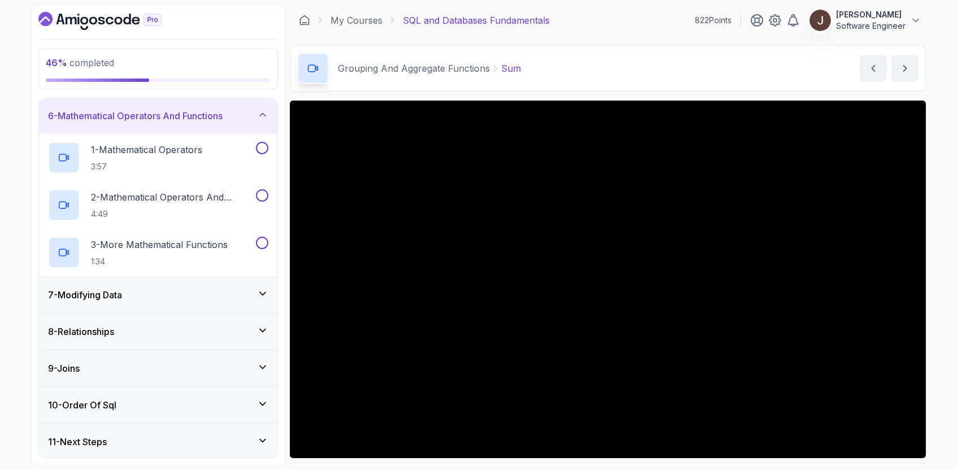
click at [255, 300] on div "7 - Modifying Data" at bounding box center [158, 295] width 238 height 36
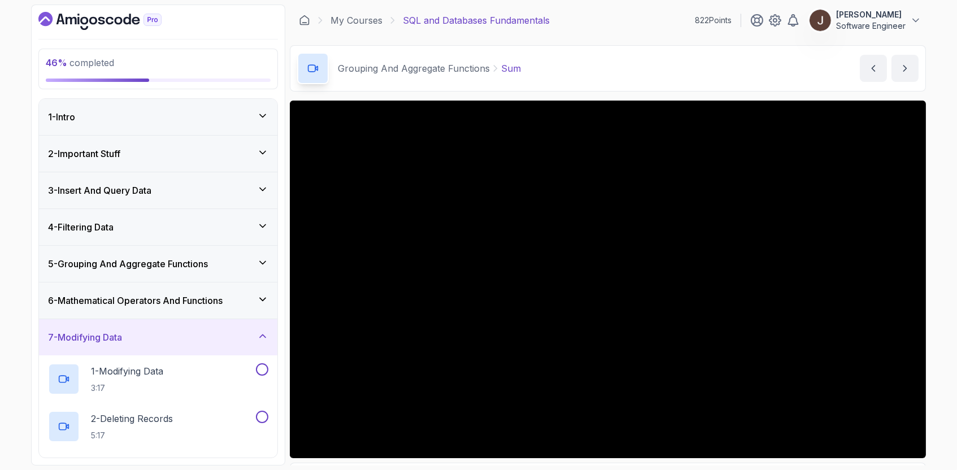
scroll to position [0, 0]
click at [263, 338] on icon at bounding box center [262, 335] width 11 height 11
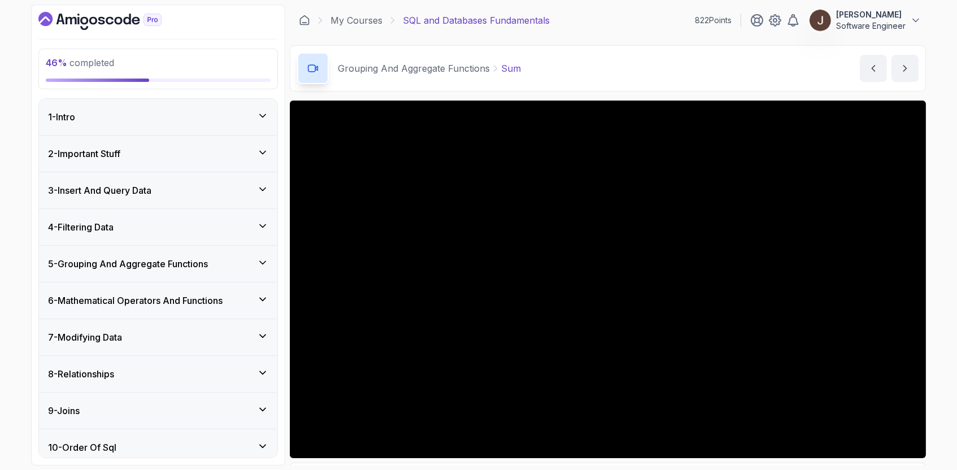
click at [641, 76] on div "Grouping And Aggregate Functions Sum Sum by nelson" at bounding box center [608, 68] width 636 height 46
click at [642, 53] on div "Grouping And Aggregate Functions Sum Sum by nelson" at bounding box center [608, 68] width 636 height 46
click at [659, 62] on div "Grouping And Aggregate Functions Sum Sum by nelson" at bounding box center [608, 68] width 636 height 46
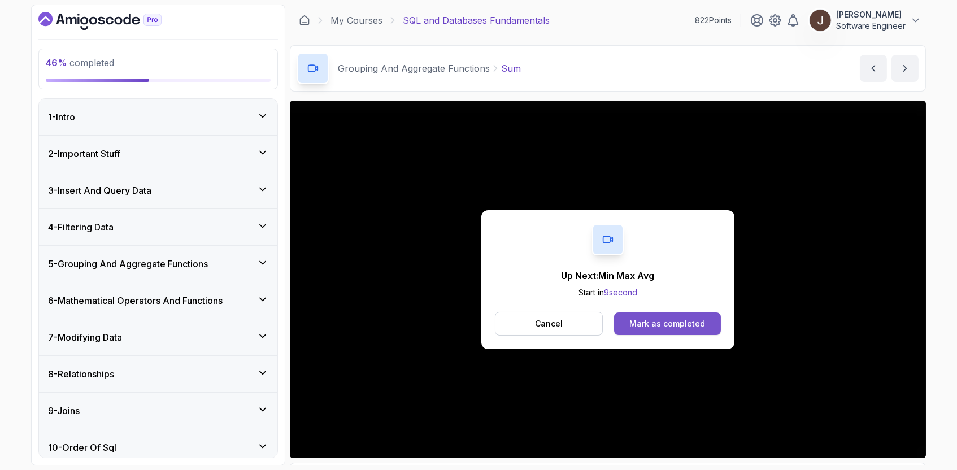
click at [680, 329] on button "Mark as completed" at bounding box center [667, 323] width 107 height 23
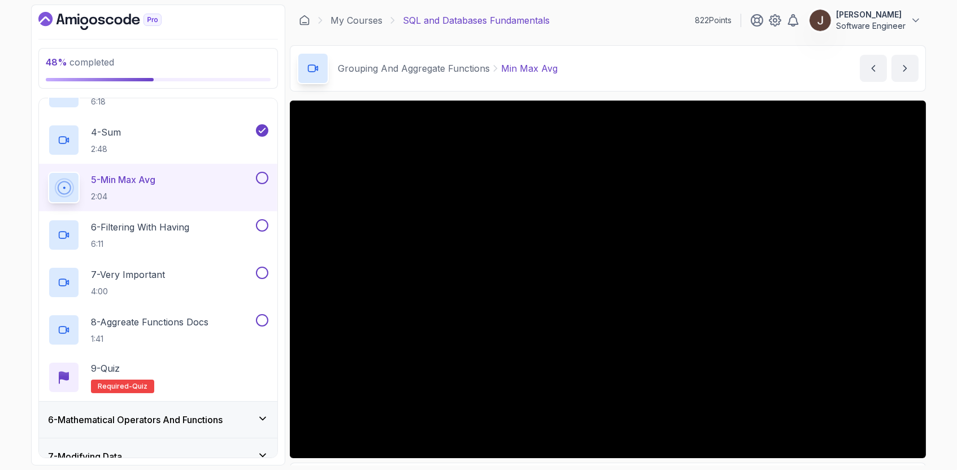
scroll to position [303, 0]
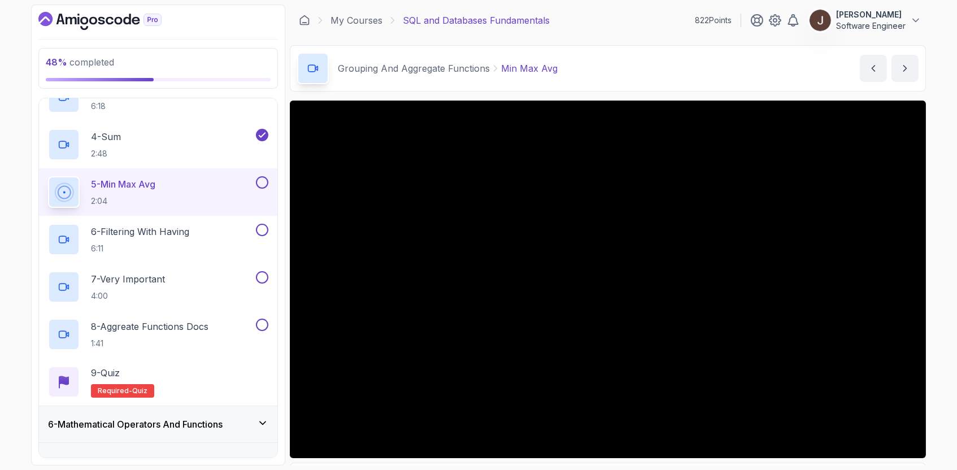
click at [720, 63] on div "Grouping And Aggregate Functions Min Max Avg Min Max Avg by nelson" at bounding box center [608, 68] width 636 height 46
click at [692, 58] on div "Grouping And Aggregate Functions Min Max Avg Min Max Avg by nelson" at bounding box center [608, 68] width 636 height 46
click at [662, 74] on div "Grouping And Aggregate Functions Min Max Avg Min Max Avg by nelson" at bounding box center [608, 68] width 636 height 46
click at [638, 65] on div "Grouping And Aggregate Functions Min Max Avg Min Max Avg by nelson" at bounding box center [608, 68] width 636 height 46
click at [625, 67] on div "Grouping And Aggregate Functions Min Max Avg Min Max Avg by nelson" at bounding box center [608, 68] width 636 height 46
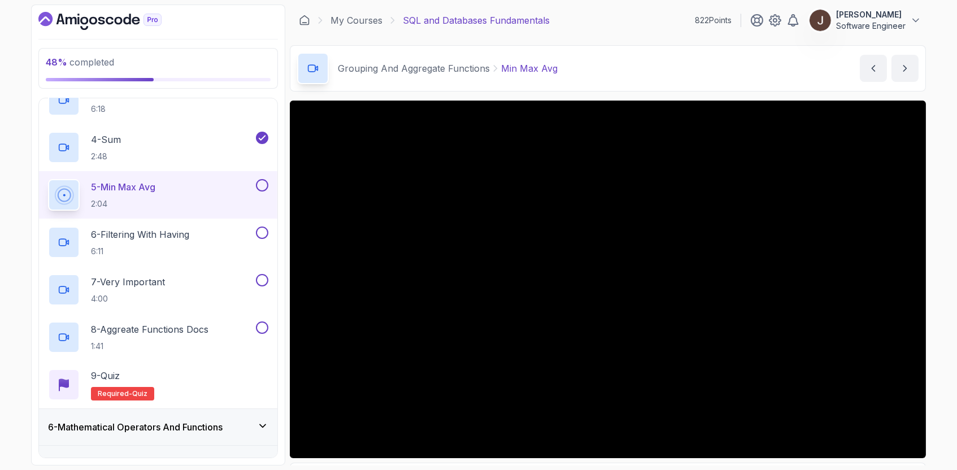
scroll to position [292, 0]
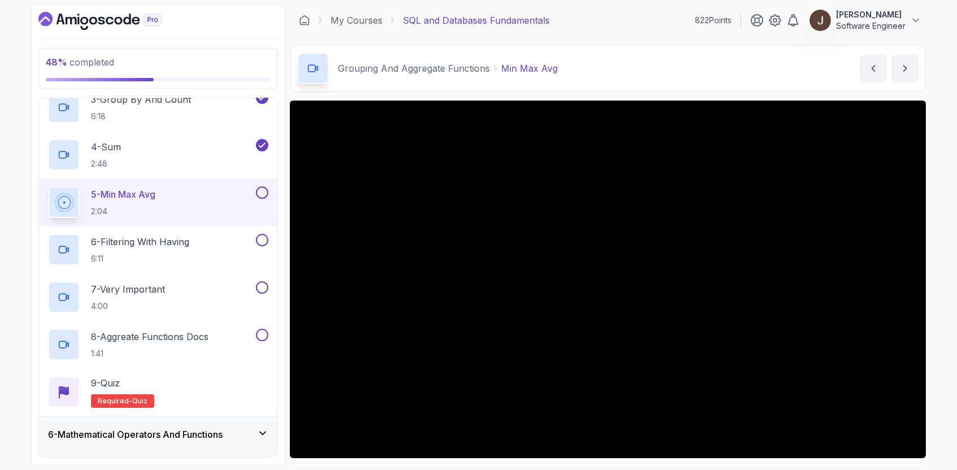
click at [659, 69] on div "Grouping And Aggregate Functions Min Max Avg Min Max Avg by nelson" at bounding box center [608, 68] width 636 height 46
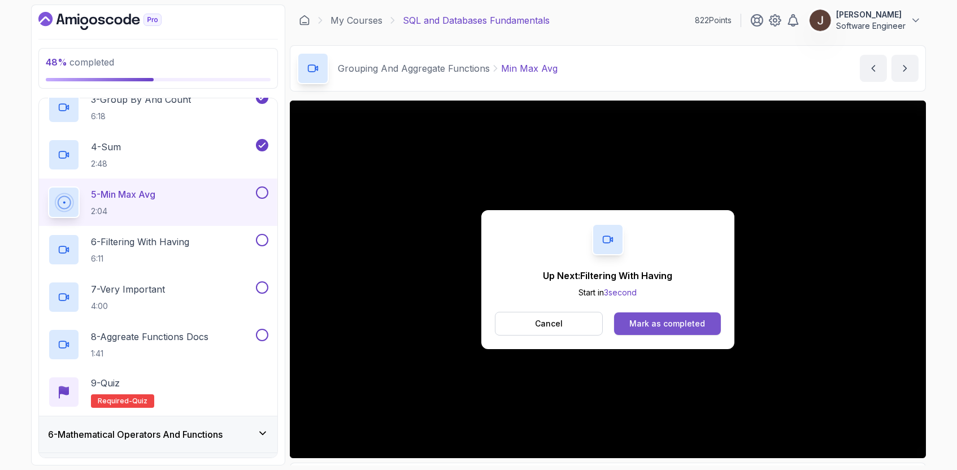
click at [663, 315] on button "Mark as completed" at bounding box center [667, 323] width 107 height 23
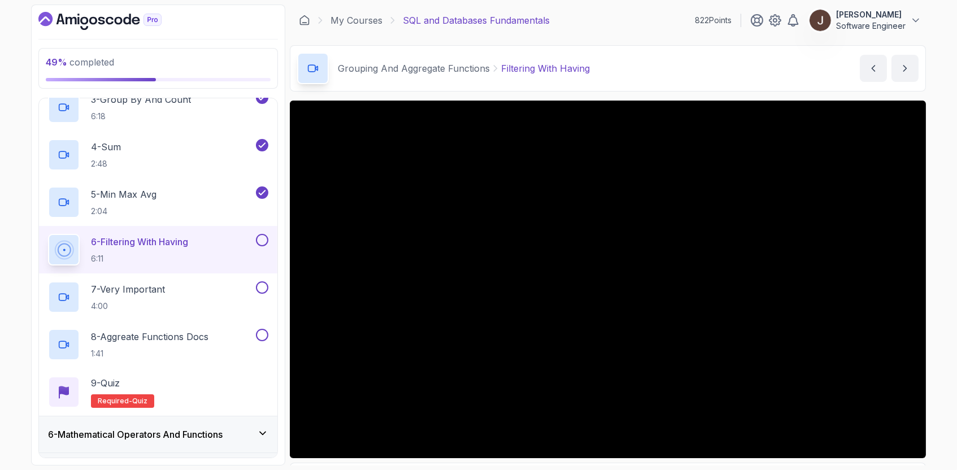
click at [648, 71] on div "Grouping And Aggregate Functions Filtering With Having Filtering With Having by…" at bounding box center [608, 68] width 636 height 46
click at [695, 68] on div "Grouping And Aggregate Functions Filtering With Having Filtering With Having by…" at bounding box center [608, 68] width 636 height 46
